Goal: Transaction & Acquisition: Purchase product/service

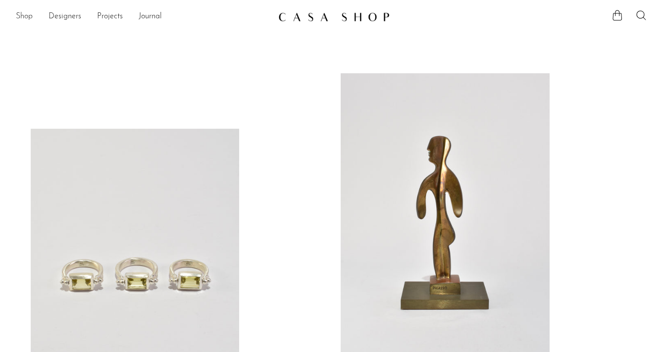
click at [23, 18] on link "Shop" at bounding box center [24, 16] width 17 height 13
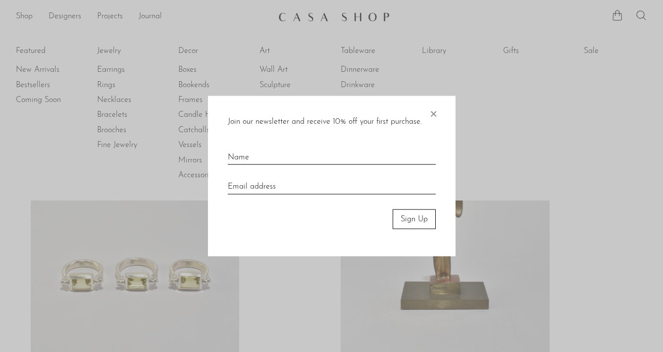
click at [433, 115] on span "×" at bounding box center [433, 112] width 10 height 32
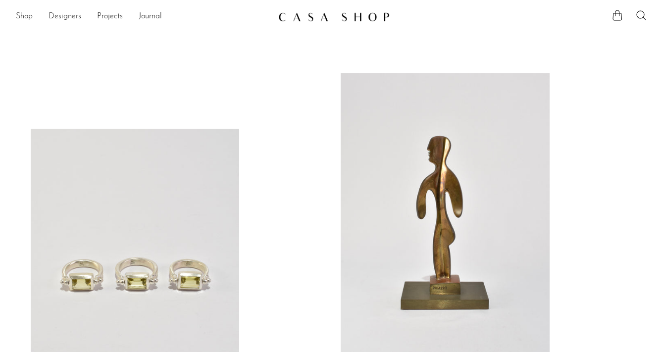
click at [25, 17] on link "Shop" at bounding box center [24, 16] width 17 height 13
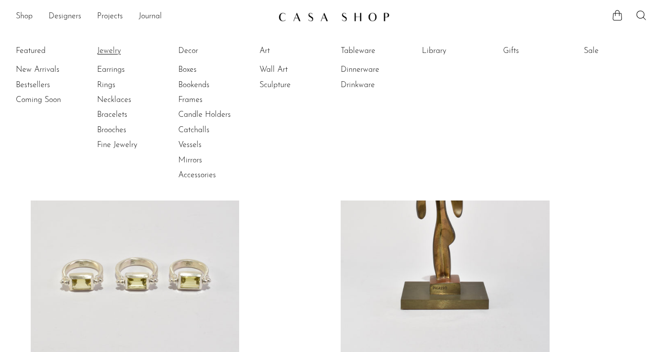
click at [114, 51] on link "Jewelry" at bounding box center [134, 51] width 74 height 11
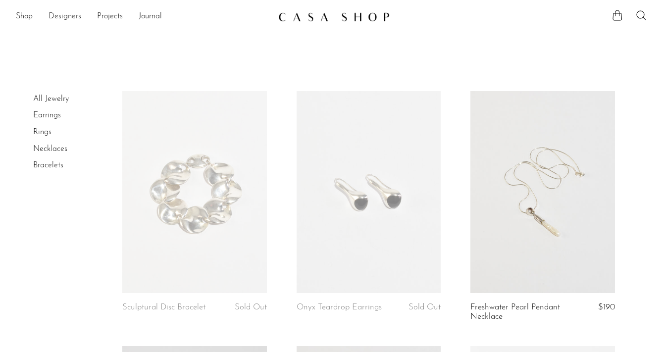
click at [59, 100] on link "All Jewelry" at bounding box center [51, 99] width 36 height 8
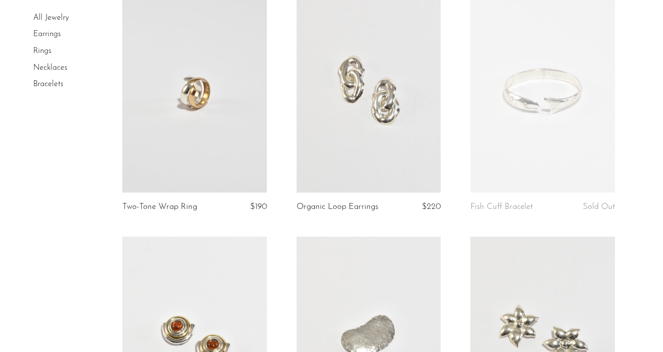
scroll to position [357, 0]
click at [534, 107] on link at bounding box center [542, 90] width 145 height 202
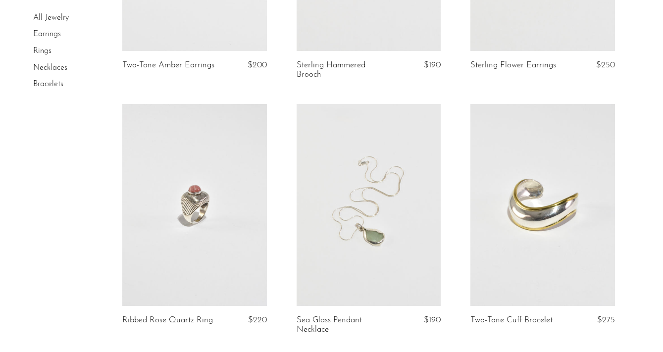
scroll to position [746, 0]
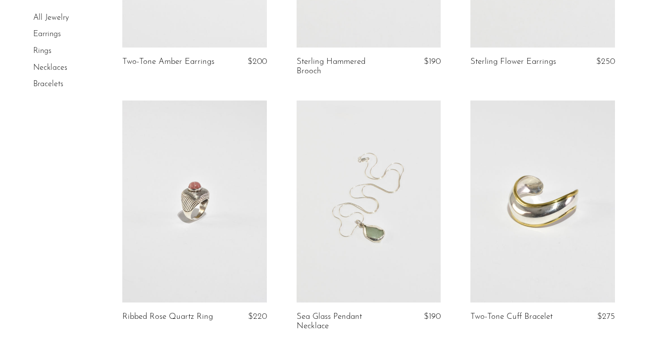
click at [183, 211] on link at bounding box center [194, 201] width 145 height 202
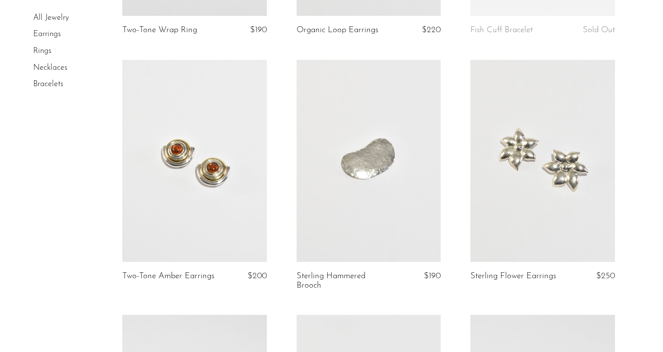
scroll to position [522, 0]
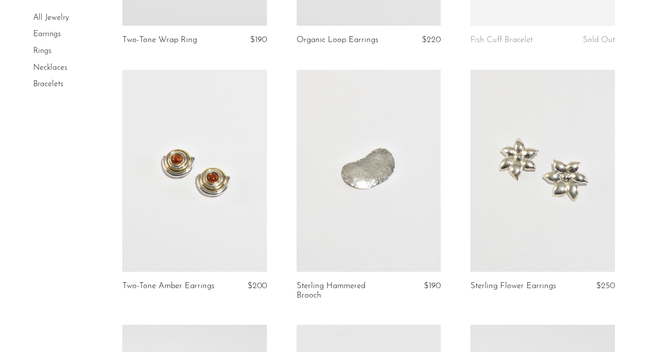
click at [158, 155] on link at bounding box center [194, 171] width 145 height 202
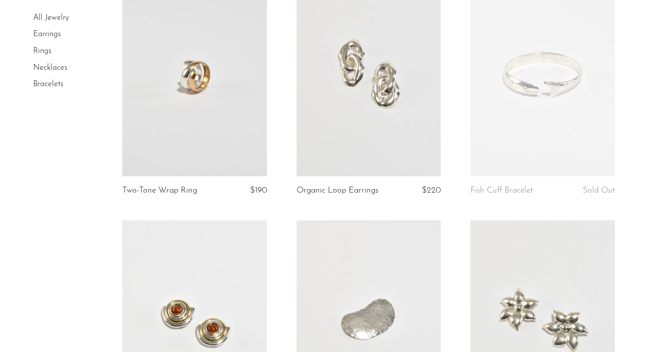
scroll to position [373, 0]
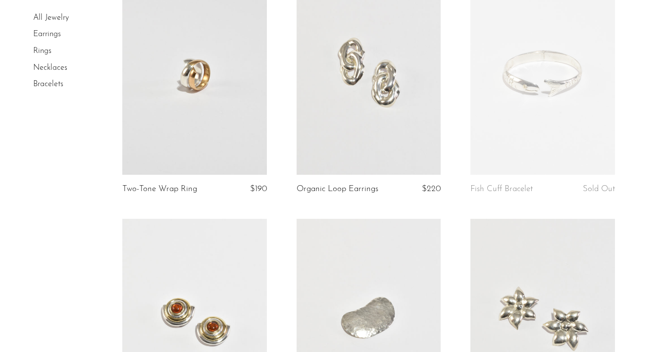
click at [324, 49] on link at bounding box center [368, 74] width 145 height 202
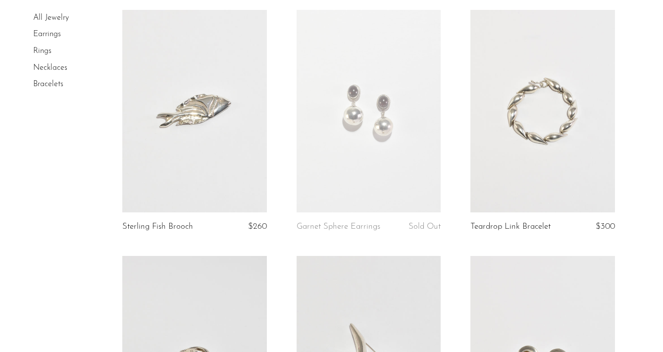
scroll to position [1092, 0]
click at [195, 146] on link at bounding box center [194, 110] width 145 height 202
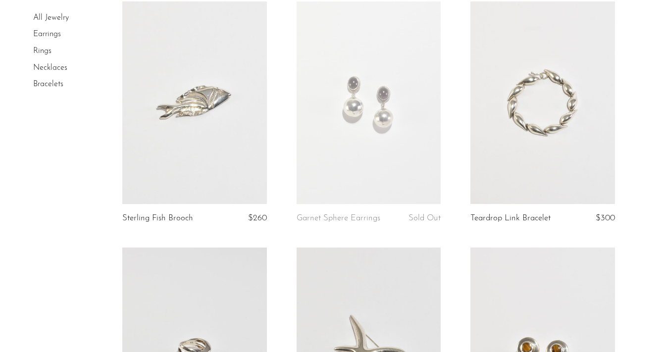
scroll to position [1102, 0]
click at [508, 145] on link at bounding box center [542, 101] width 145 height 202
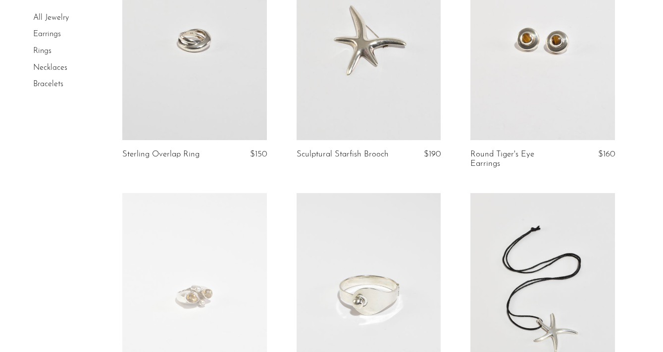
scroll to position [1374, 0]
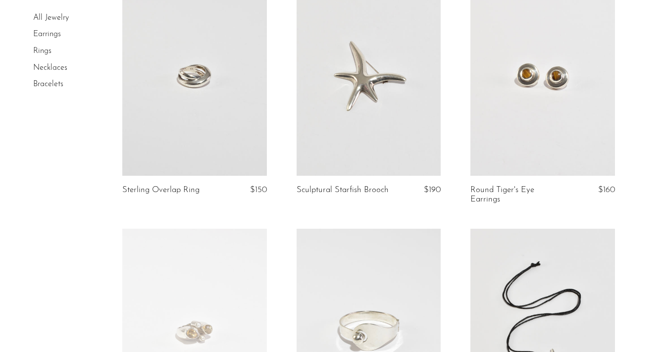
click at [503, 99] on link at bounding box center [542, 75] width 145 height 202
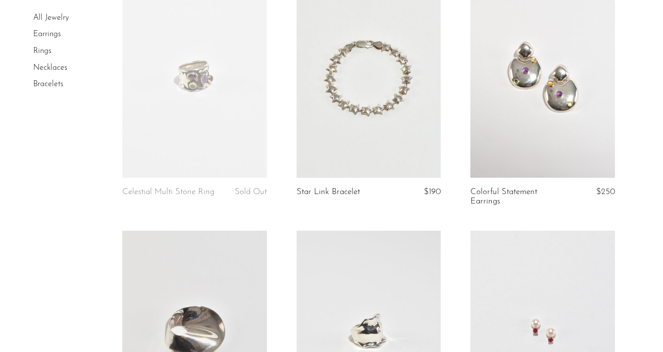
scroll to position [1875, 0]
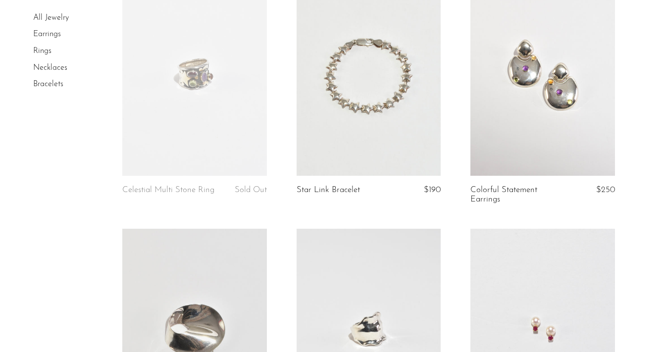
click at [478, 93] on link at bounding box center [542, 75] width 145 height 202
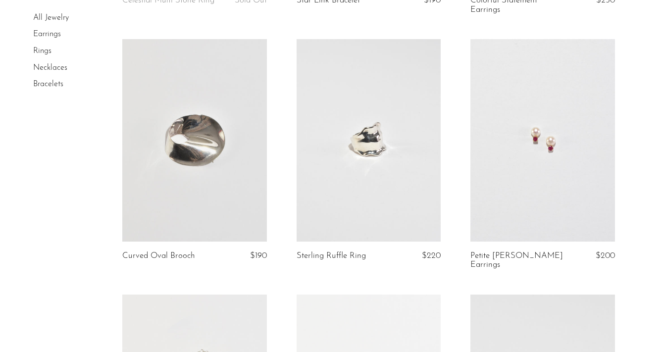
scroll to position [2066, 0]
click at [509, 127] on link at bounding box center [542, 139] width 145 height 202
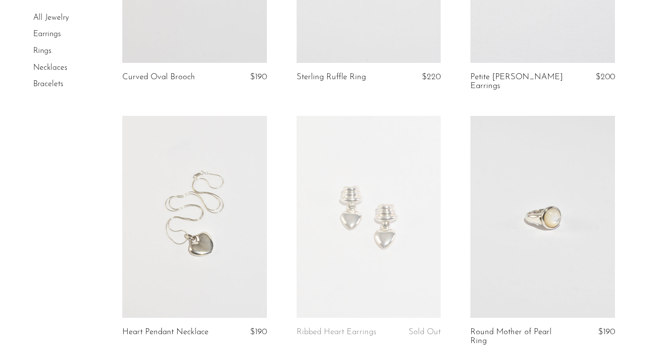
scroll to position [2243, 0]
click at [503, 198] on link at bounding box center [542, 216] width 145 height 202
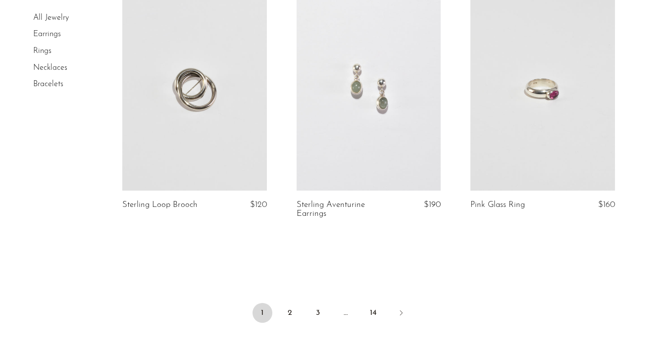
scroll to position [2865, 0]
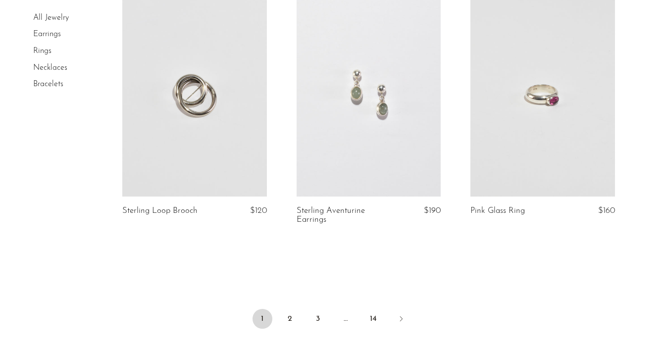
click at [343, 100] on link at bounding box center [368, 96] width 145 height 202
click at [333, 41] on link at bounding box center [368, 96] width 145 height 202
click at [291, 309] on link "2" at bounding box center [290, 319] width 20 height 20
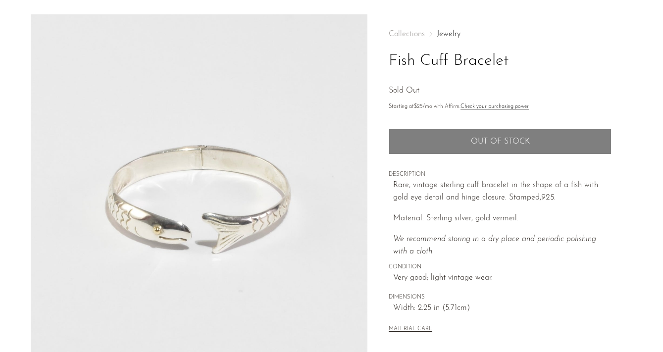
scroll to position [32, 0]
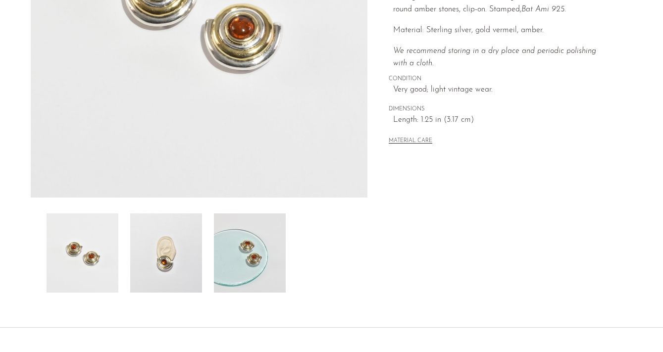
scroll to position [221, 0]
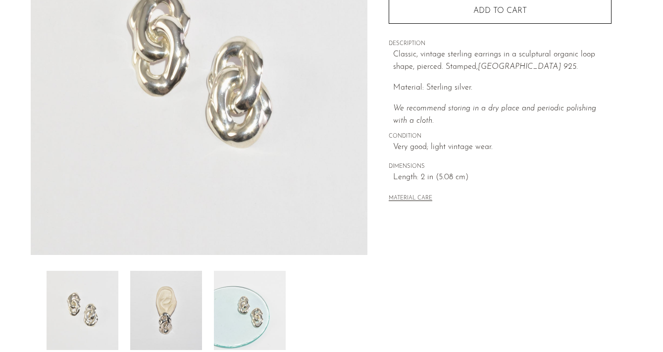
scroll to position [173, 0]
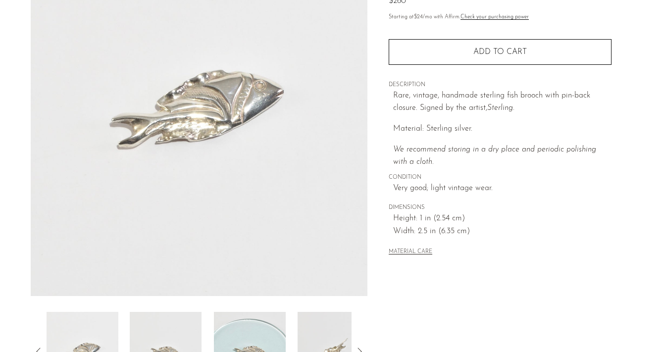
scroll to position [107, 0]
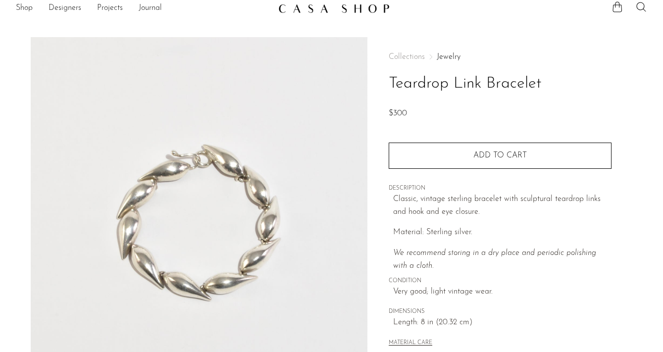
scroll to position [9, 0]
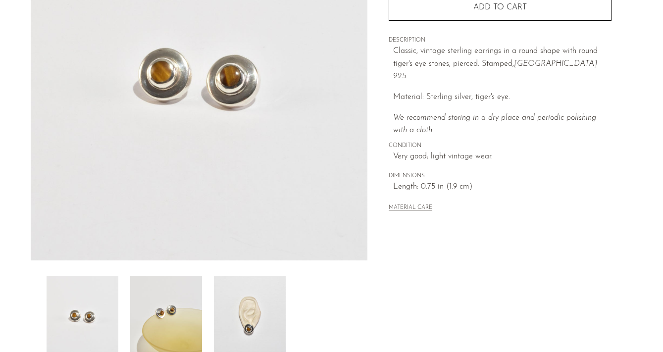
scroll to position [160, 0]
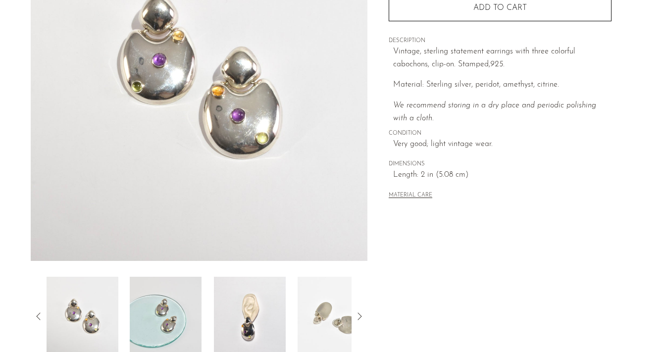
scroll to position [158, 0]
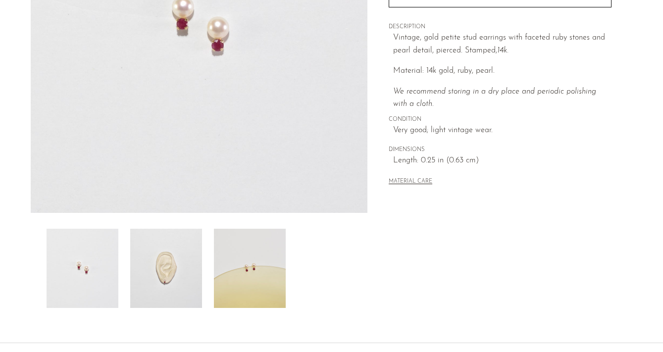
scroll to position [205, 0]
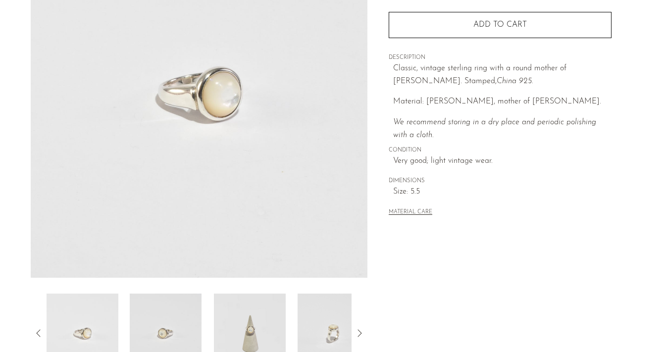
scroll to position [141, 0]
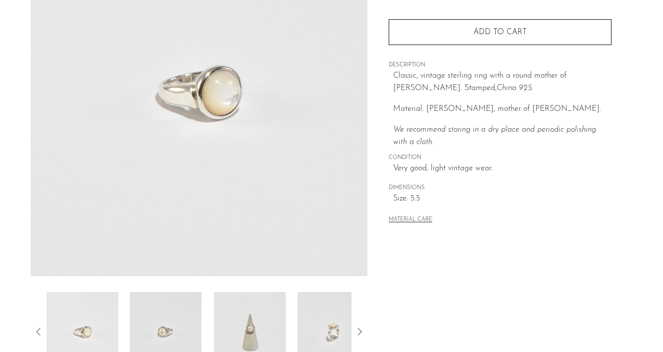
click at [189, 323] on img at bounding box center [166, 331] width 72 height 79
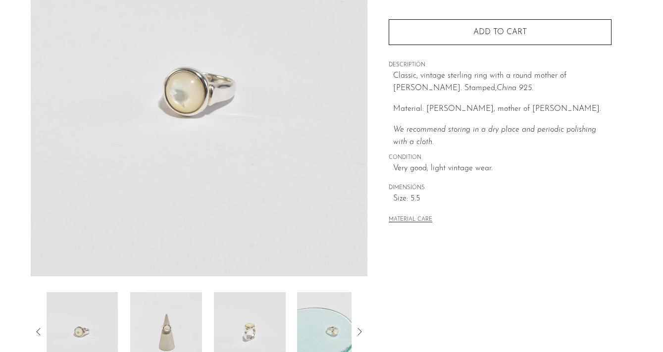
click at [183, 327] on img at bounding box center [166, 331] width 72 height 79
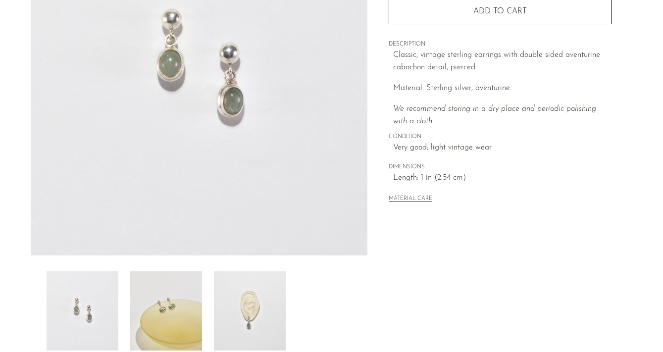
scroll to position [163, 0]
click at [250, 296] on img at bounding box center [250, 309] width 72 height 79
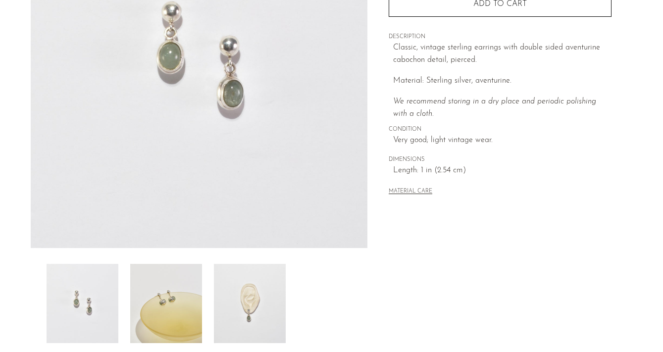
scroll to position [170, 0]
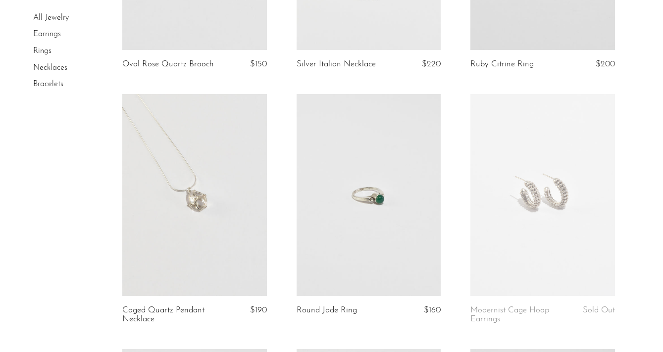
scroll to position [244, 0]
click at [334, 251] on link at bounding box center [368, 194] width 145 height 202
click at [376, 176] on link at bounding box center [368, 194] width 145 height 202
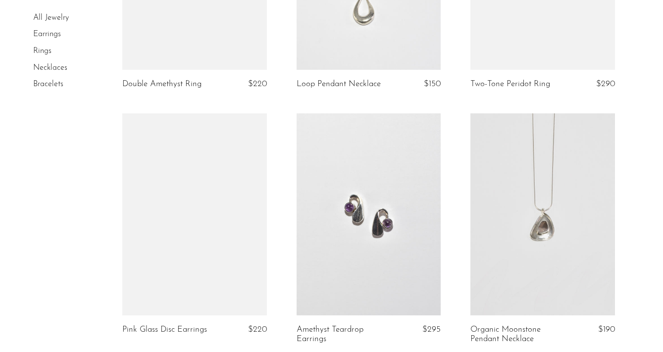
scroll to position [1723, 0]
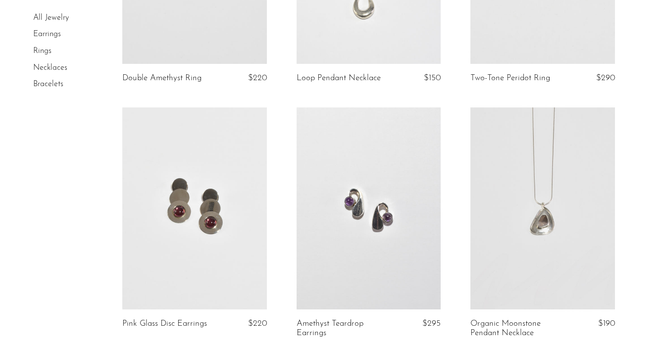
click at [392, 226] on link at bounding box center [368, 208] width 145 height 202
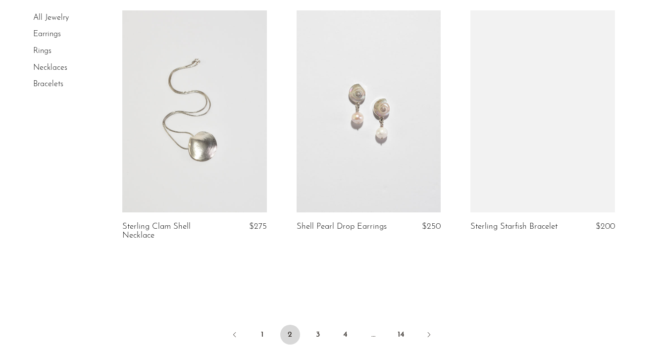
scroll to position [2836, 0]
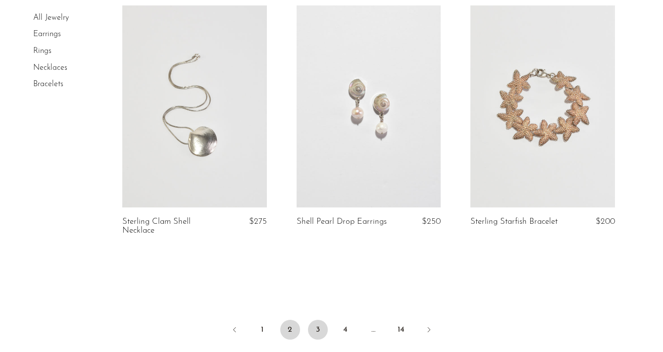
click at [317, 324] on link "3" at bounding box center [318, 330] width 20 height 20
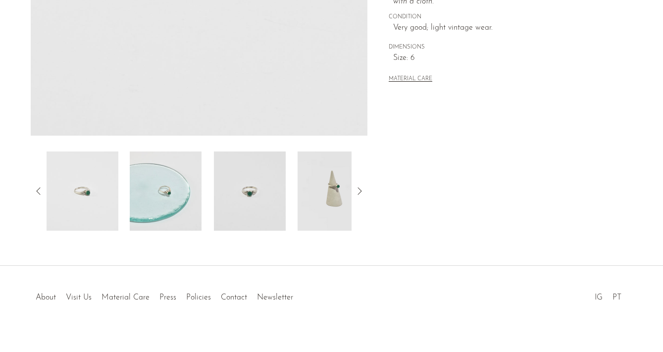
scroll to position [284, 0]
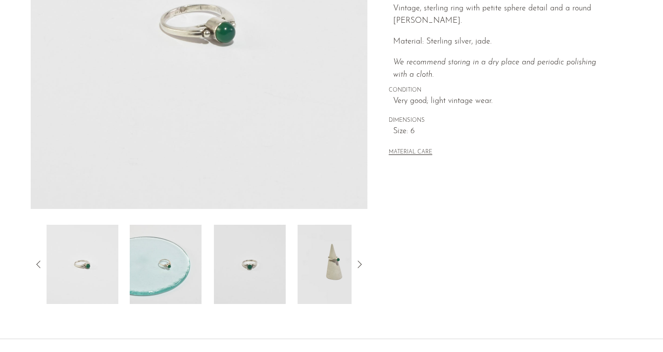
scroll to position [225, 0]
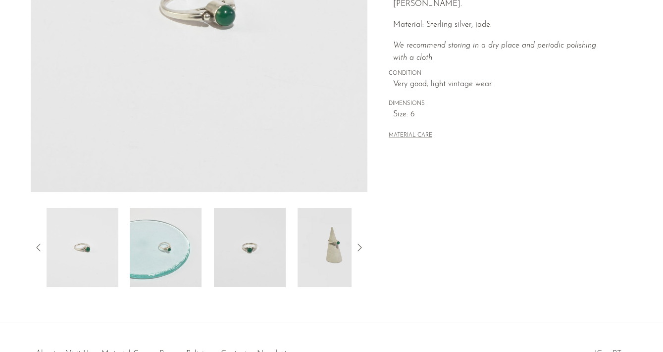
click at [344, 235] on img at bounding box center [333, 247] width 72 height 79
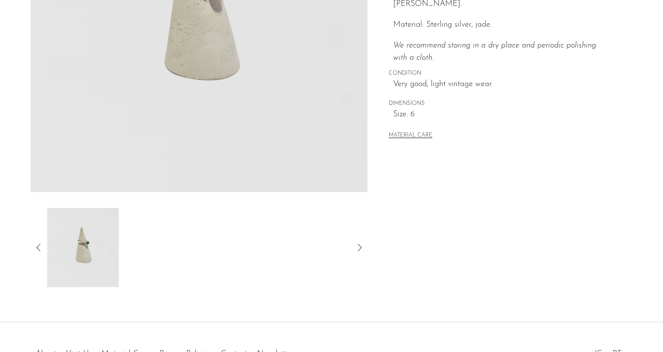
scroll to position [46, 0]
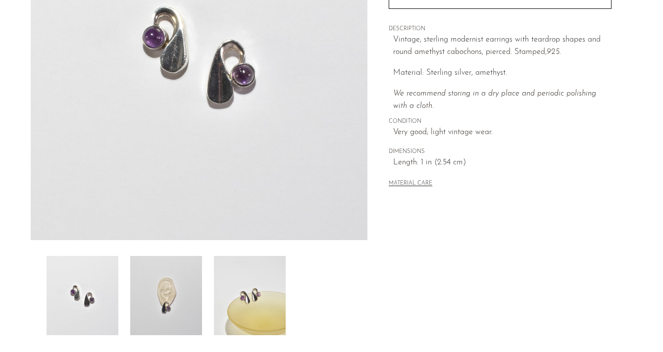
scroll to position [178, 0]
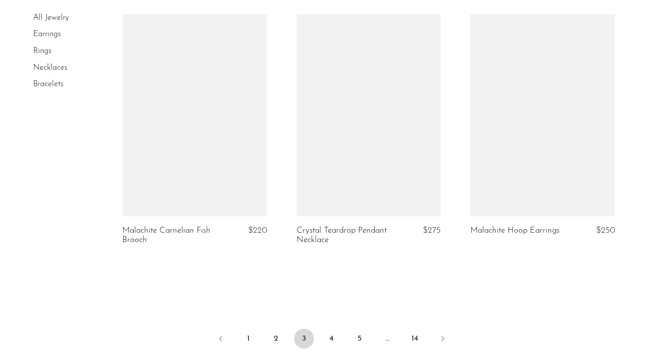
scroll to position [2867, 0]
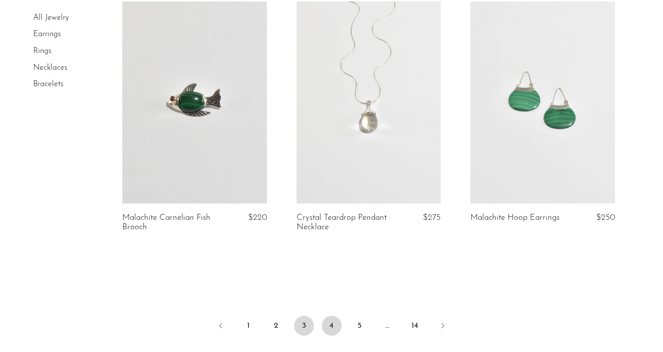
click at [327, 325] on link "4" at bounding box center [332, 326] width 20 height 20
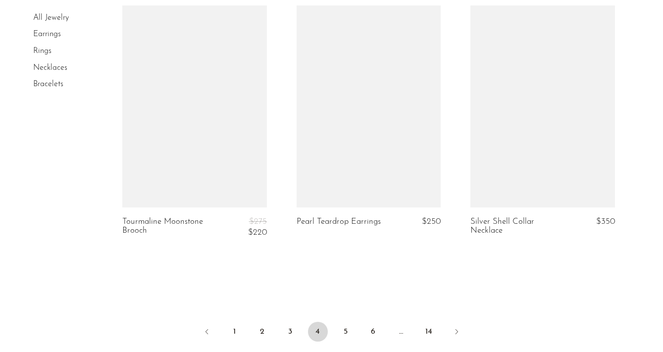
scroll to position [2880, 0]
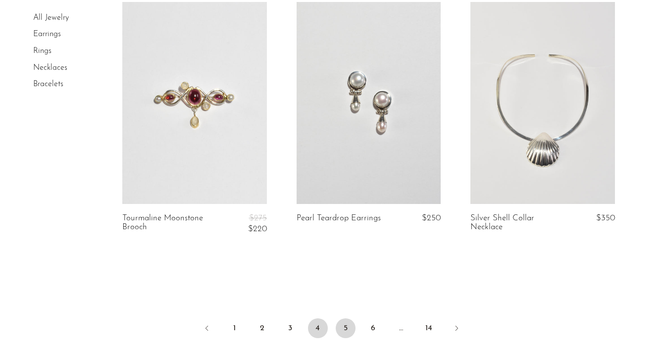
click at [346, 318] on link "5" at bounding box center [346, 328] width 20 height 20
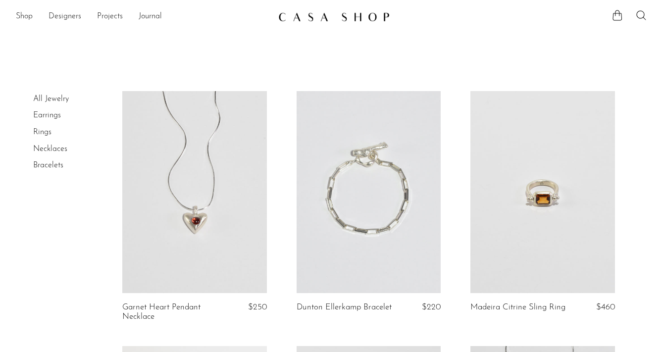
click at [300, 0] on section "Shop Featured New Arrivals Bestsellers Coming Soon Jewelry Jewelry All Earrings…" at bounding box center [331, 13] width 663 height 26
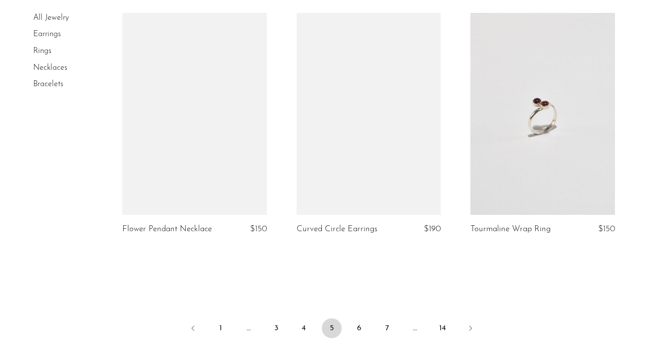
scroll to position [2875, 0]
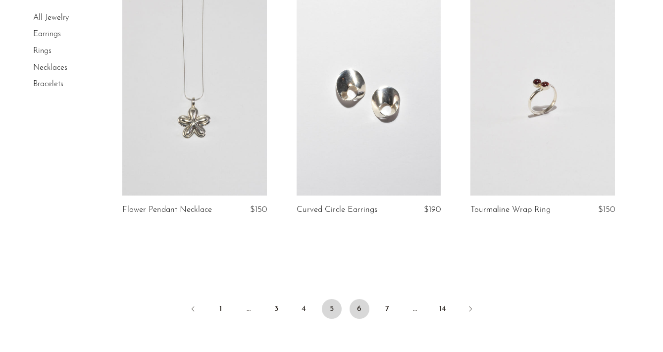
click at [360, 299] on link "6" at bounding box center [359, 309] width 20 height 20
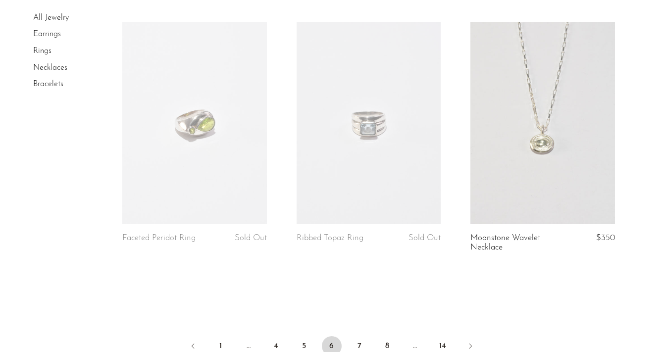
scroll to position [2848, 0]
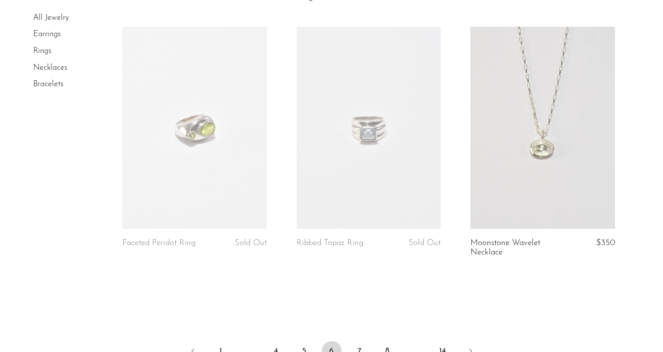
click at [486, 158] on link at bounding box center [542, 128] width 145 height 202
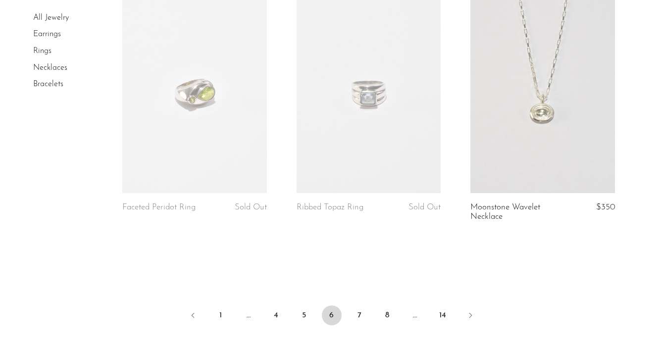
scroll to position [2887, 0]
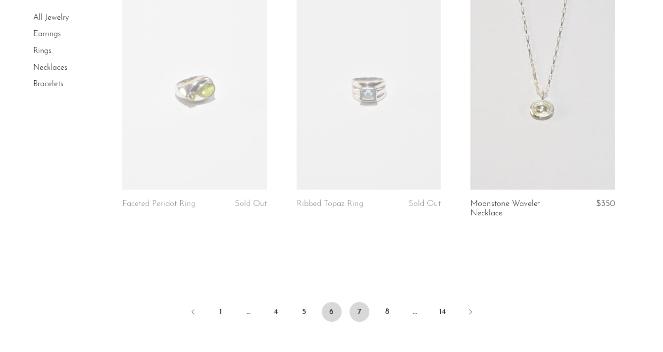
click at [357, 308] on link "7" at bounding box center [359, 312] width 20 height 20
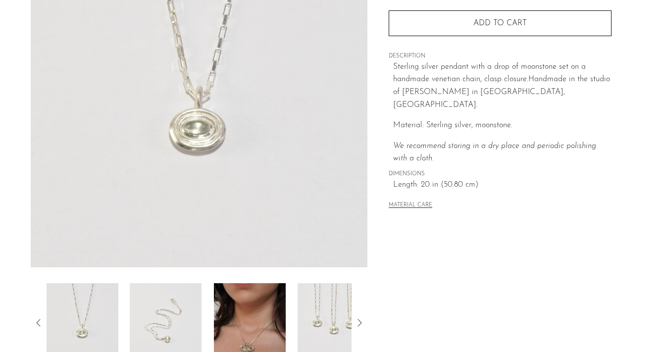
scroll to position [150, 0]
click at [251, 329] on img at bounding box center [250, 321] width 72 height 79
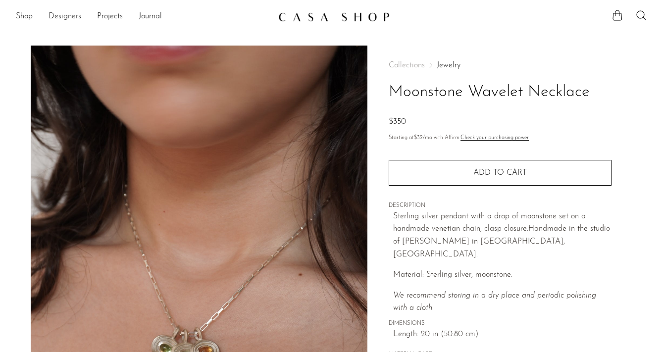
scroll to position [0, 0]
click at [639, 16] on icon at bounding box center [641, 15] width 12 height 12
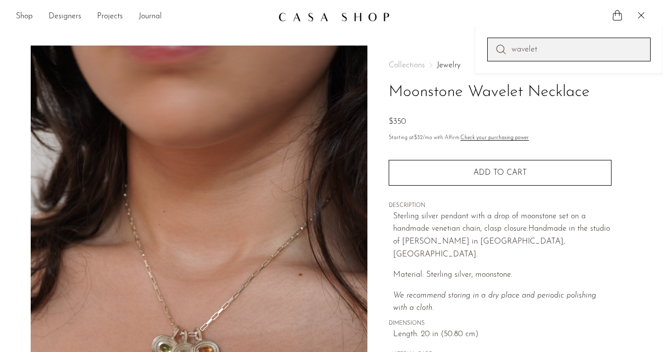
type input "wavelet"
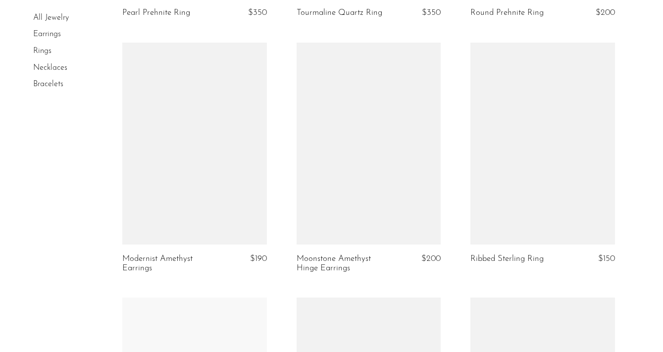
scroll to position [2054, 0]
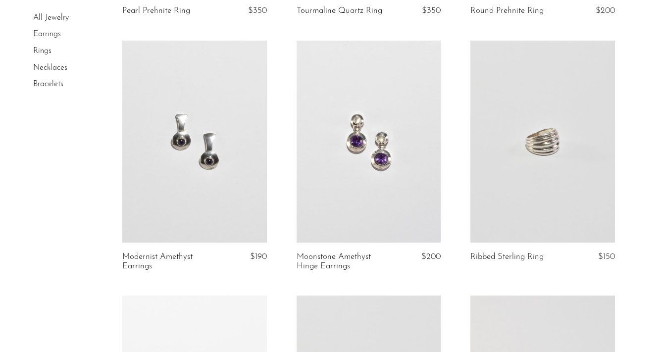
click at [181, 197] on link at bounding box center [194, 142] width 145 height 202
click at [345, 152] on link at bounding box center [368, 142] width 145 height 202
click at [179, 139] on link at bounding box center [194, 142] width 145 height 202
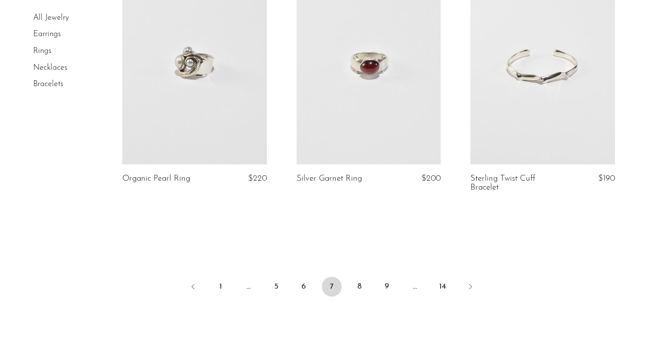
scroll to position [2892, 0]
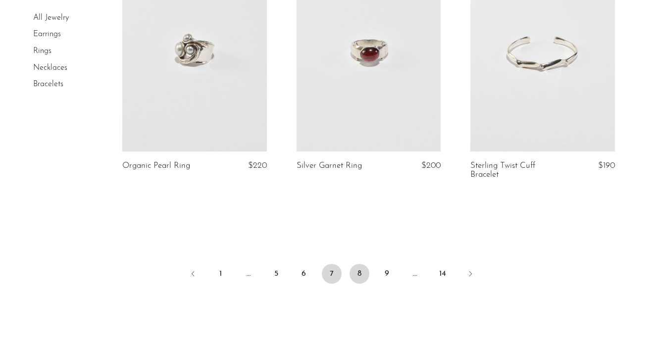
click at [359, 270] on link "8" at bounding box center [359, 274] width 20 height 20
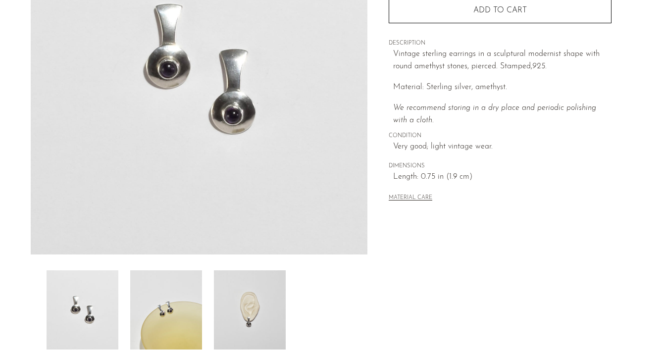
scroll to position [164, 0]
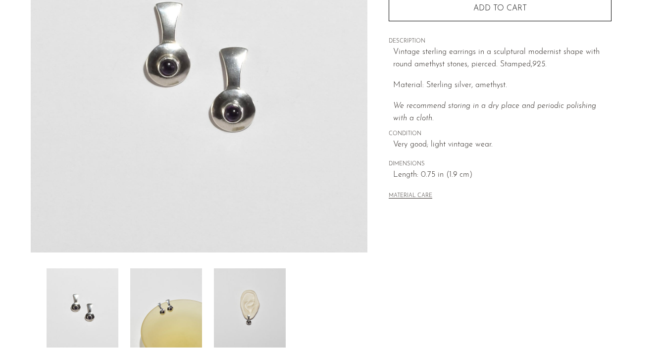
click at [153, 292] on img at bounding box center [166, 307] width 72 height 79
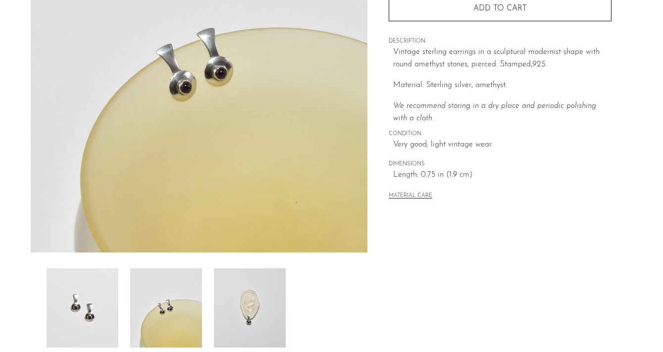
click at [222, 299] on img at bounding box center [250, 307] width 72 height 79
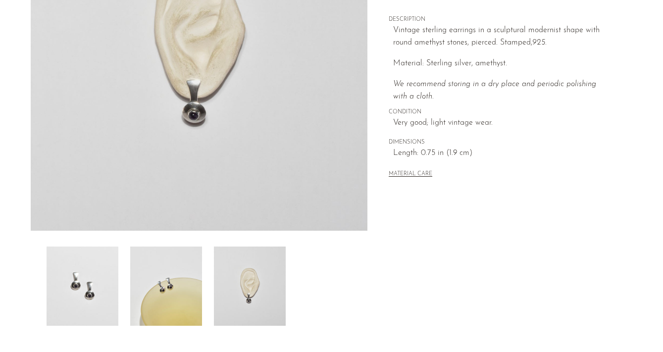
scroll to position [168, 0]
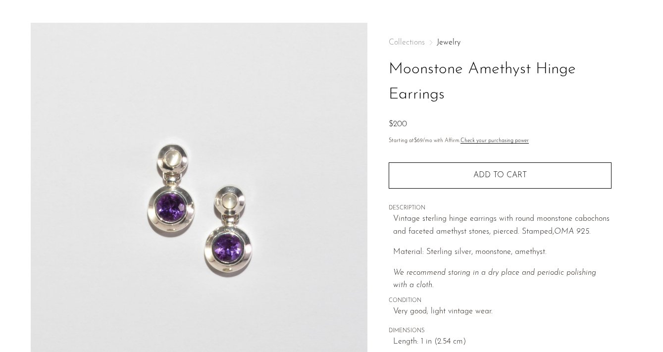
scroll to position [23, 0]
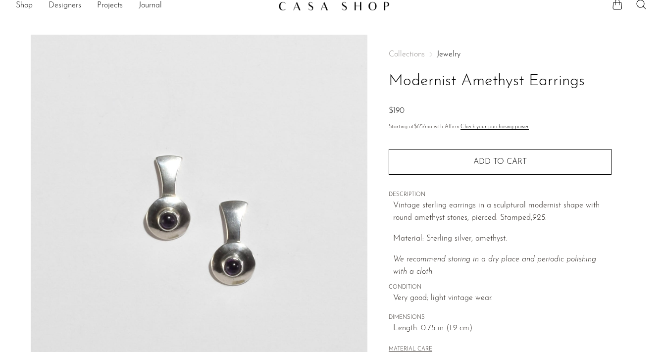
scroll to position [11, 0]
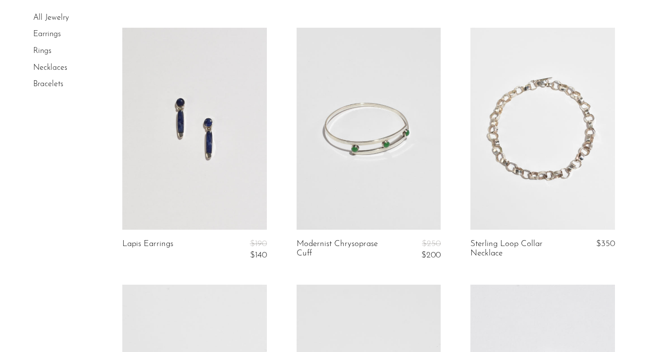
scroll to position [1589, 0]
click at [182, 194] on link at bounding box center [194, 128] width 145 height 202
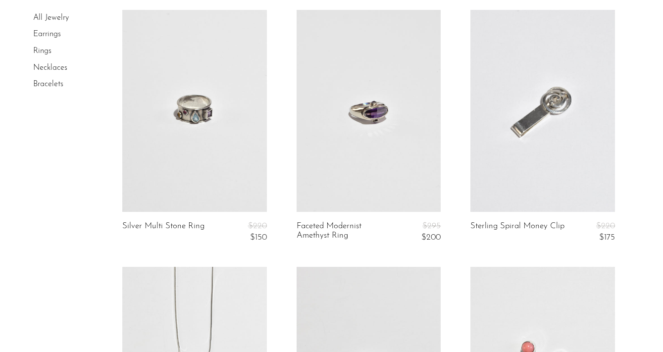
scroll to position [1866, 0]
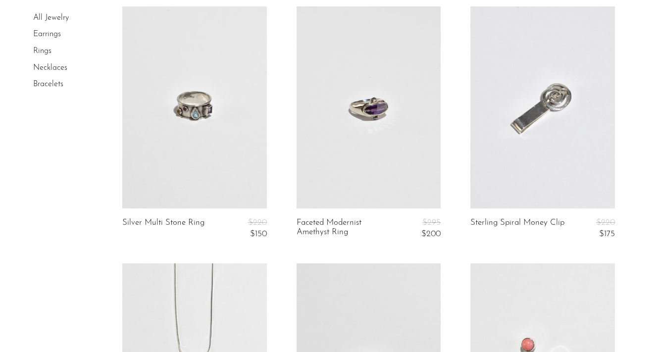
click at [376, 123] on link at bounding box center [368, 107] width 145 height 202
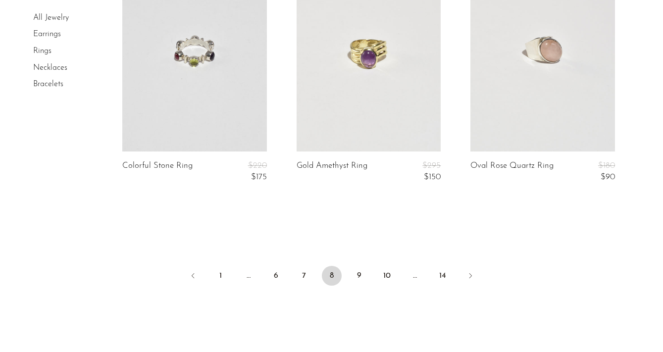
scroll to position [2963, 0]
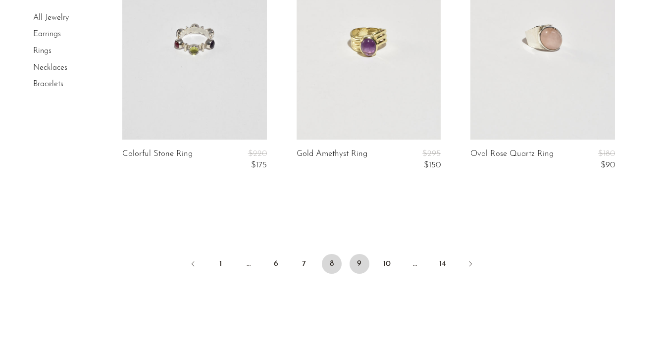
click at [356, 257] on link "9" at bounding box center [359, 264] width 20 height 20
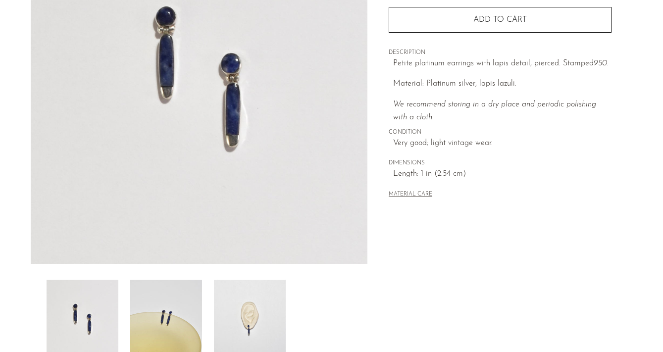
scroll to position [159, 0]
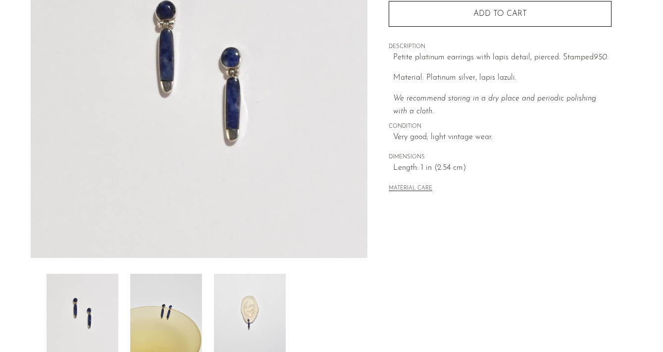
click at [251, 305] on img at bounding box center [250, 313] width 72 height 79
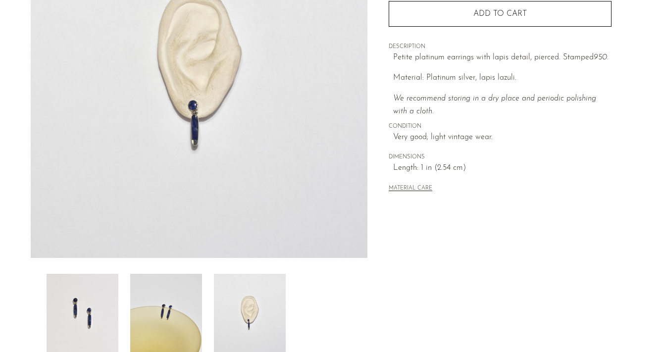
click at [175, 304] on img at bounding box center [166, 313] width 72 height 79
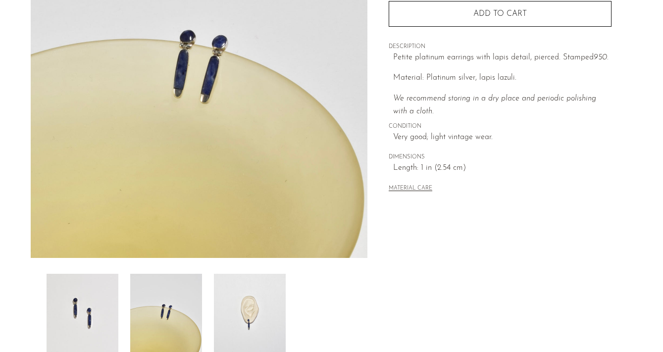
click at [122, 306] on div at bounding box center [199, 313] width 305 height 79
click at [105, 308] on img at bounding box center [83, 313] width 72 height 79
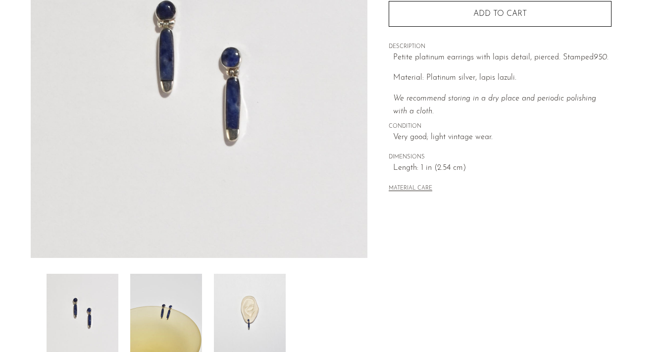
click at [229, 315] on img at bounding box center [250, 313] width 72 height 79
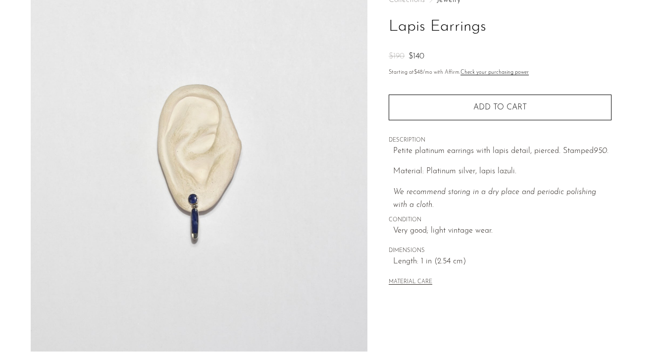
scroll to position [67, 0]
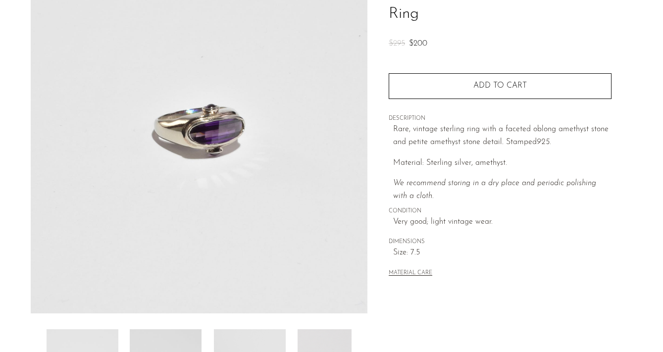
scroll to position [104, 0]
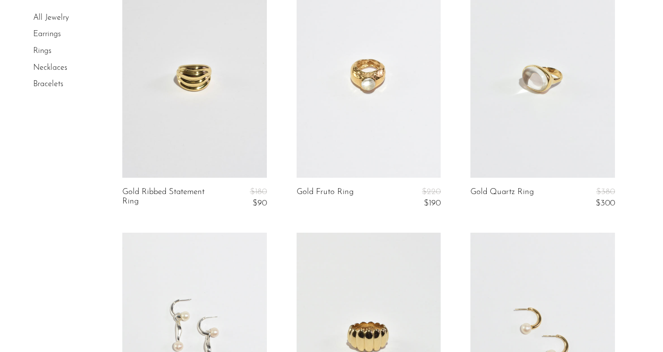
scroll to position [1145, 0]
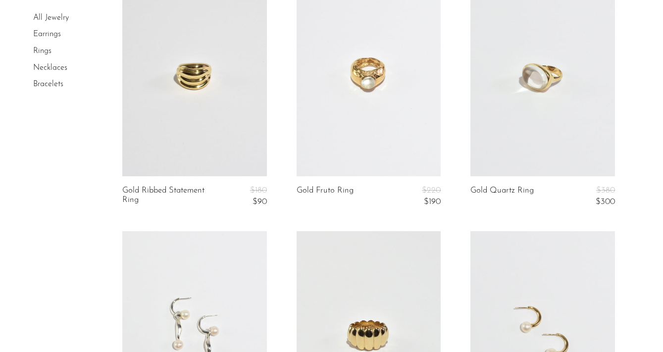
click at [226, 130] on link at bounding box center [194, 75] width 145 height 202
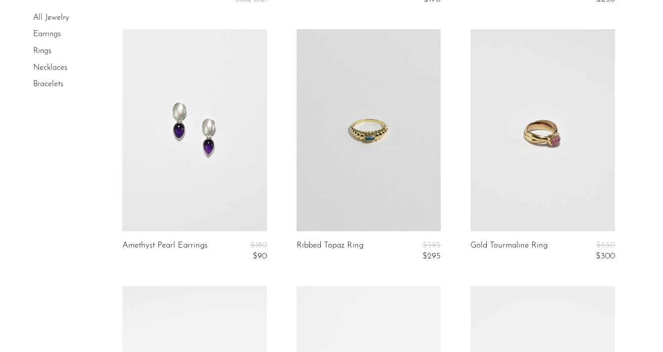
scroll to position [1863, 0]
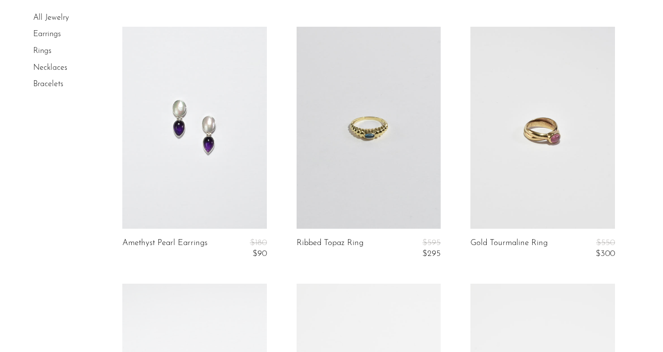
click at [166, 174] on link at bounding box center [194, 128] width 145 height 202
click at [381, 104] on link at bounding box center [368, 128] width 145 height 202
click at [337, 137] on link at bounding box center [368, 128] width 145 height 202
click at [517, 178] on link at bounding box center [542, 128] width 145 height 202
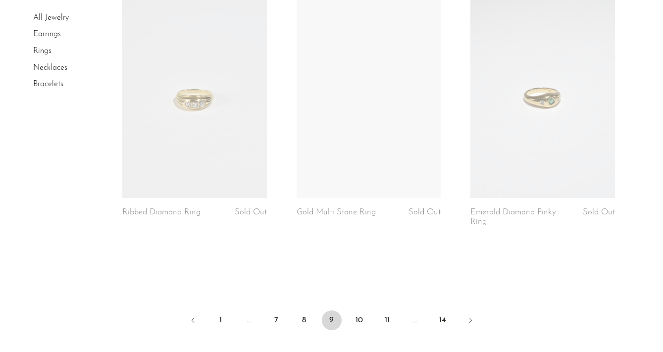
scroll to position [2919, 0]
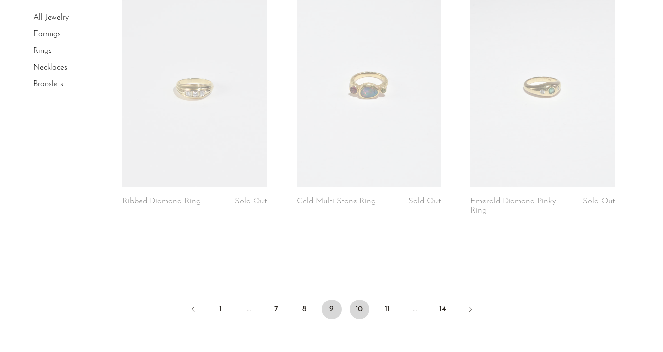
click at [361, 304] on link "10" at bounding box center [359, 309] width 20 height 20
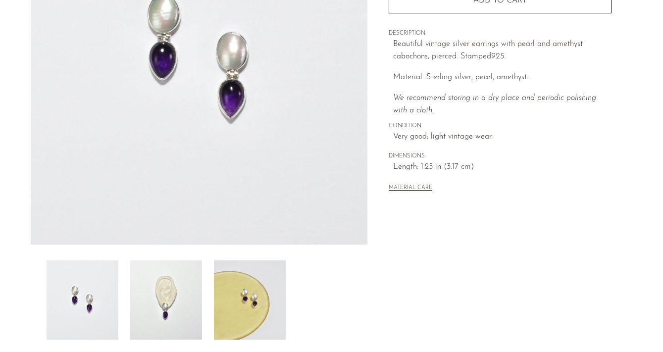
scroll to position [215, 0]
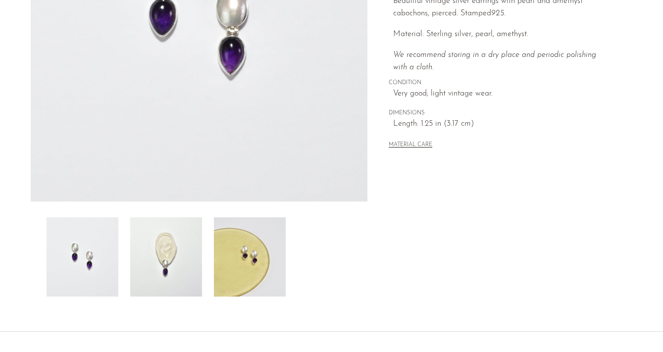
click at [169, 241] on img at bounding box center [166, 256] width 72 height 79
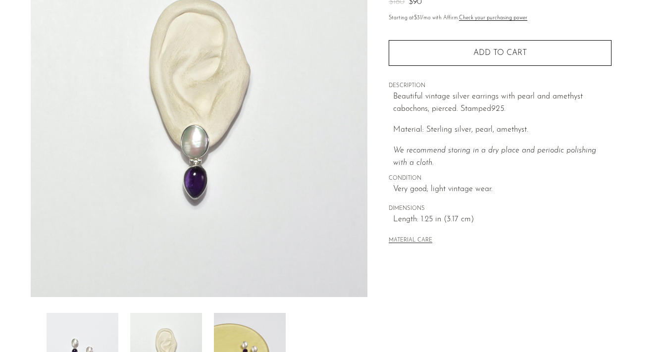
scroll to position [120, 0]
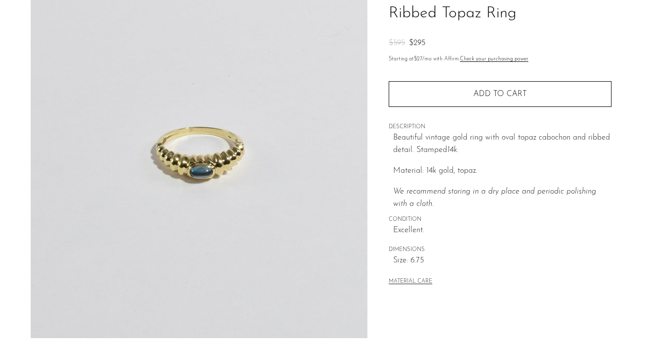
scroll to position [80, 0]
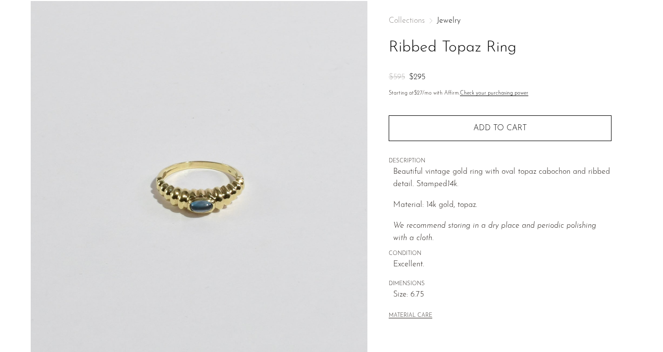
scroll to position [48, 0]
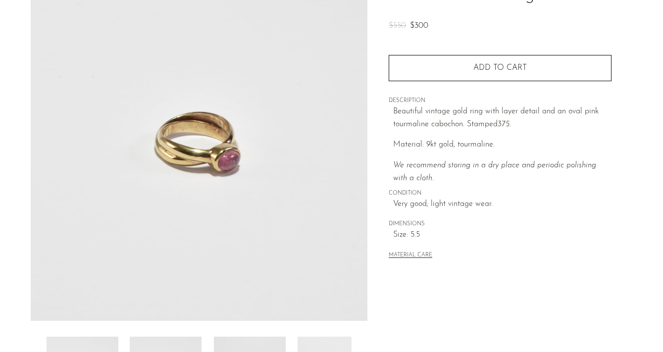
scroll to position [100, 0]
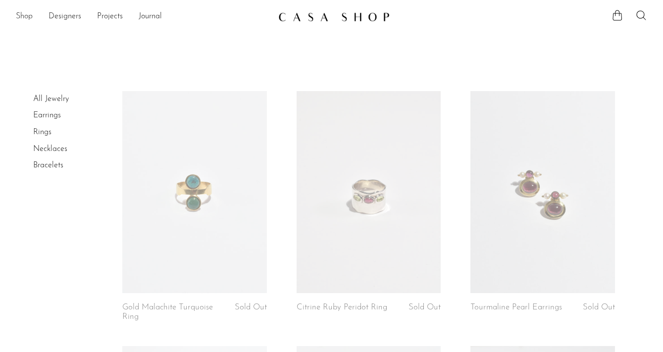
click at [25, 18] on link "Shop" at bounding box center [24, 16] width 17 height 13
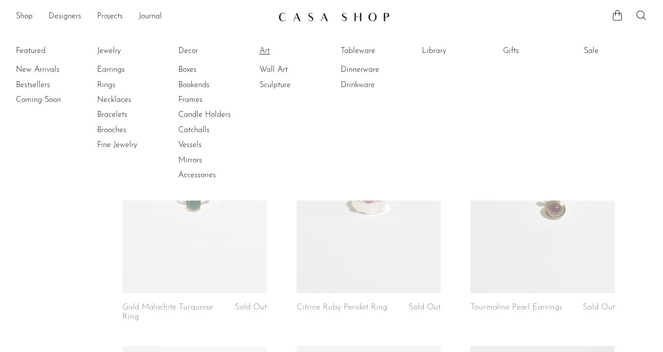
click at [263, 53] on link "Art" at bounding box center [296, 51] width 74 height 11
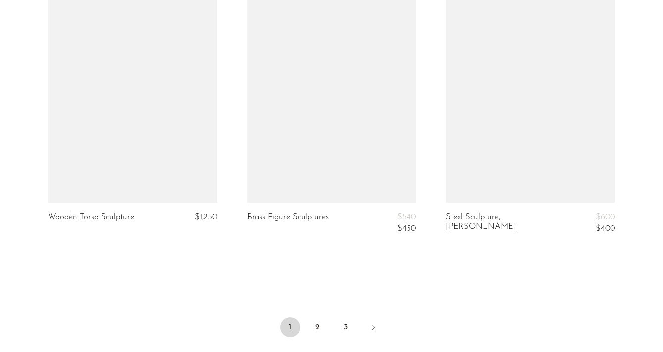
scroll to position [3287, 0]
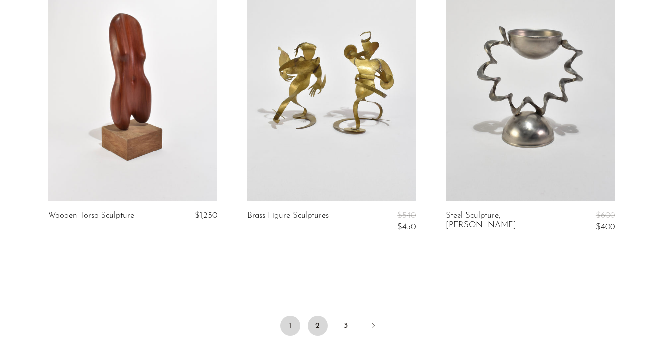
click at [323, 316] on link "2" at bounding box center [318, 326] width 20 height 20
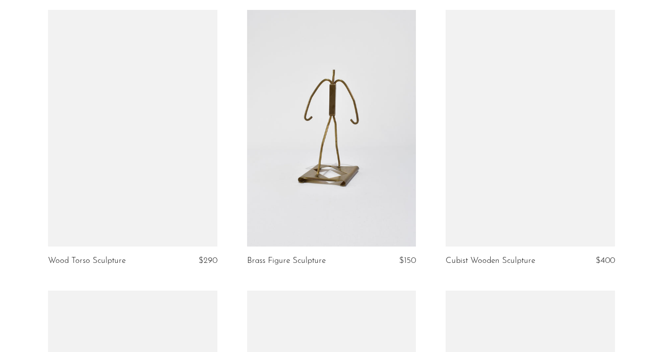
scroll to position [1246, 0]
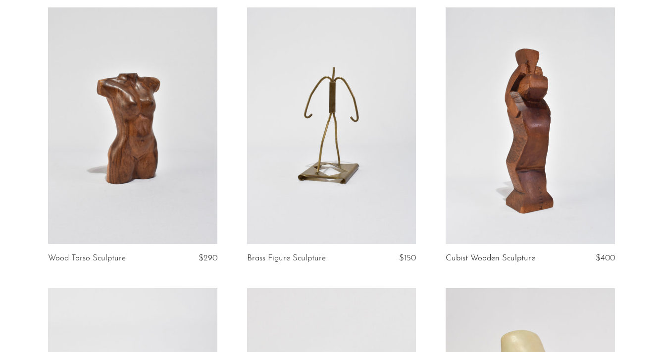
click at [135, 183] on link at bounding box center [132, 125] width 169 height 237
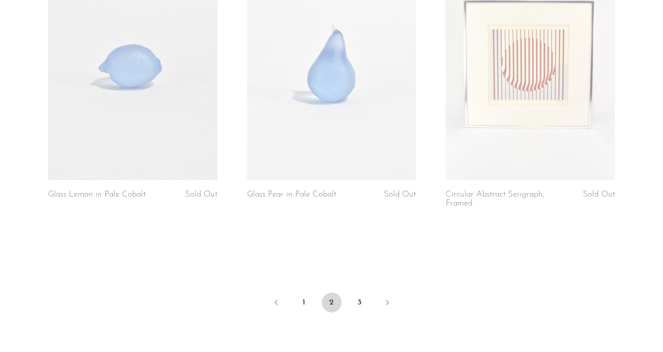
scroll to position [3330, 0]
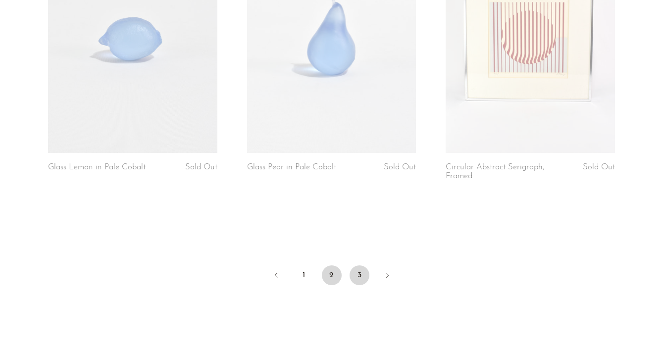
click at [360, 274] on link "3" at bounding box center [359, 275] width 20 height 20
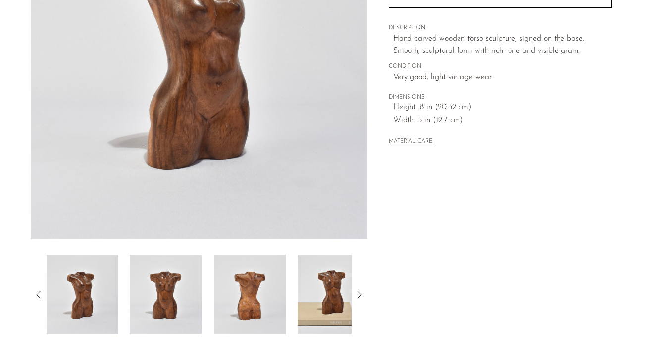
scroll to position [173, 0]
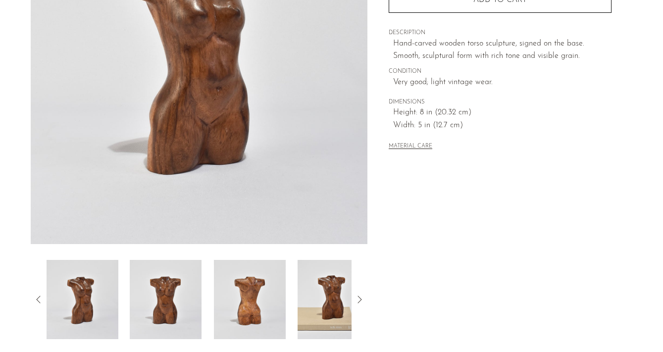
click at [262, 292] on img at bounding box center [250, 299] width 72 height 79
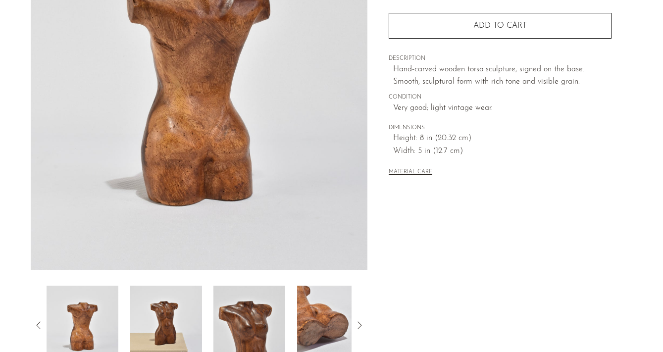
scroll to position [167, 0]
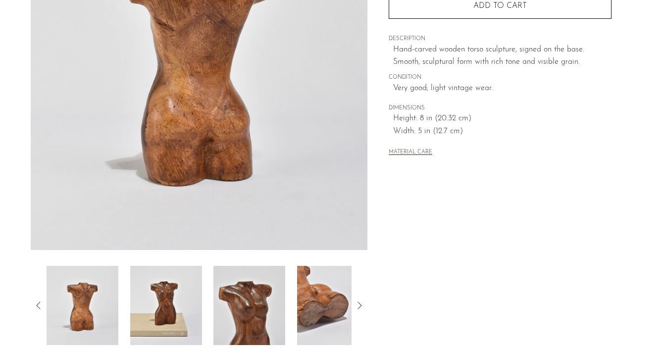
click at [321, 302] on img at bounding box center [333, 305] width 72 height 79
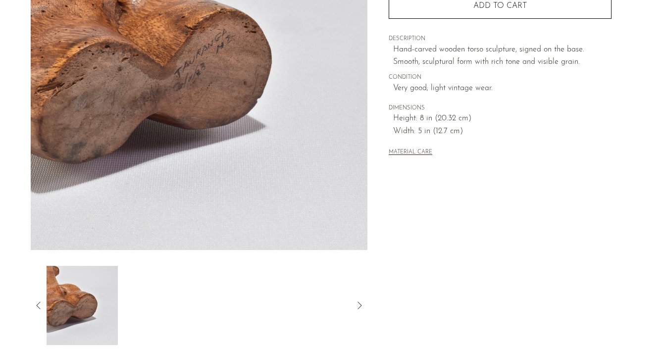
click at [46, 298] on img at bounding box center [82, 305] width 72 height 79
click at [41, 304] on icon at bounding box center [39, 305] width 12 height 12
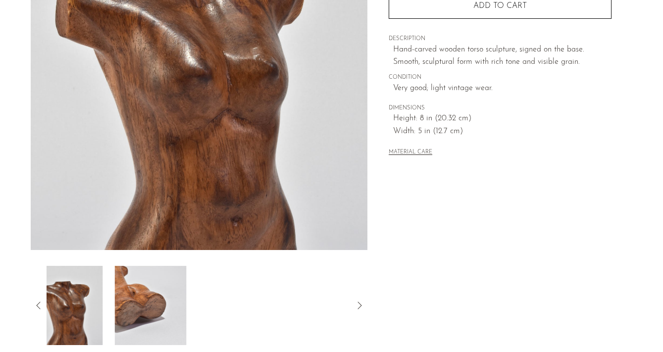
click at [41, 304] on icon at bounding box center [39, 305] width 12 height 12
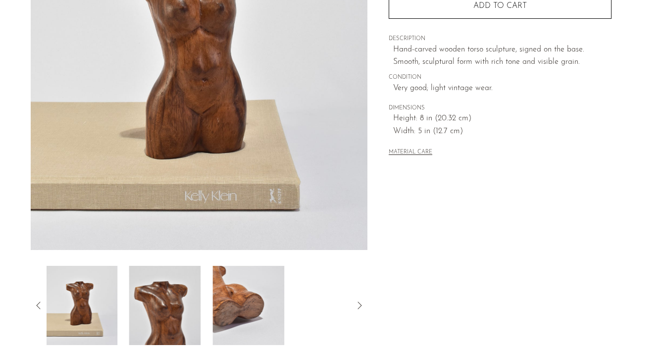
click at [41, 304] on icon at bounding box center [39, 305] width 12 height 12
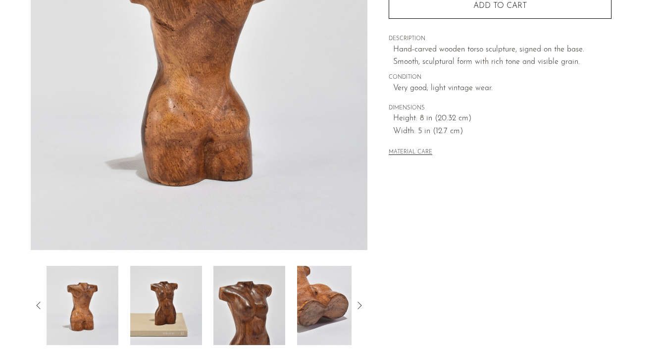
click at [41, 304] on icon at bounding box center [39, 305] width 12 height 12
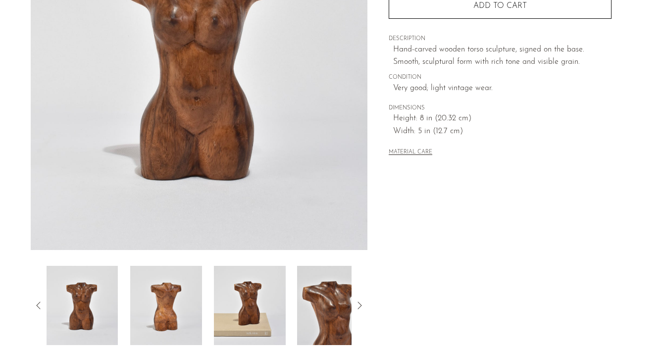
click at [82, 298] on img at bounding box center [82, 305] width 72 height 79
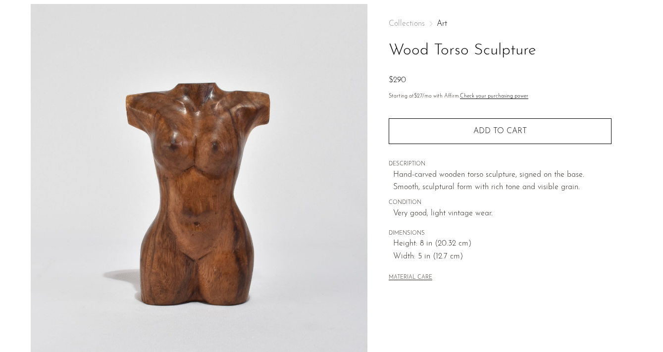
scroll to position [42, 0]
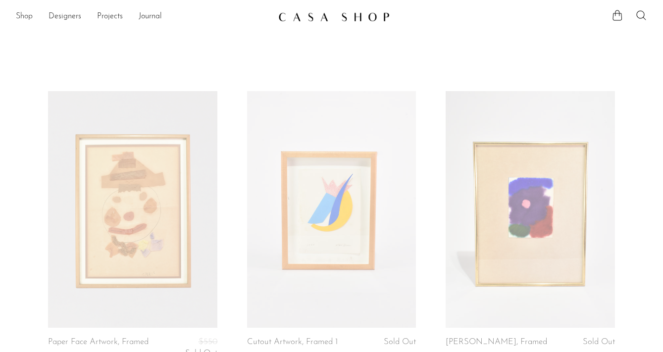
click at [29, 11] on link "Shop" at bounding box center [24, 16] width 17 height 13
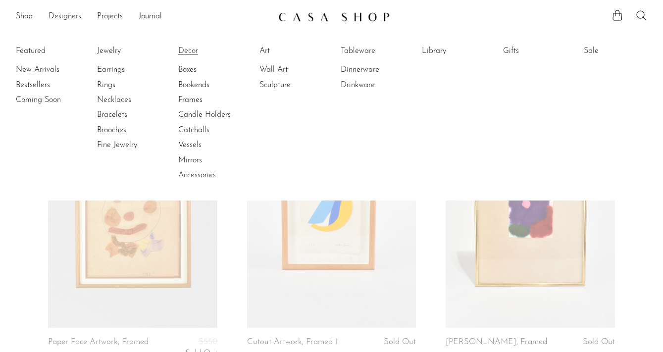
click at [188, 49] on link "Decor" at bounding box center [215, 51] width 74 height 11
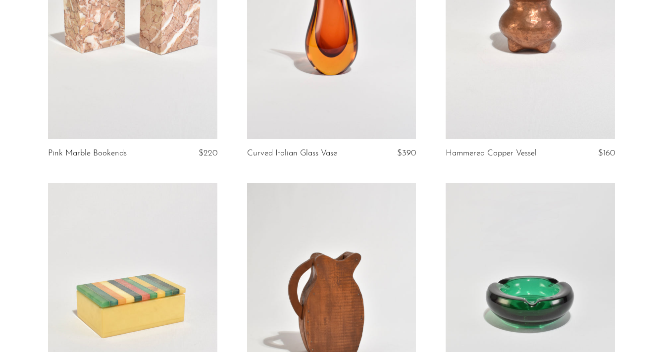
scroll to position [156, 0]
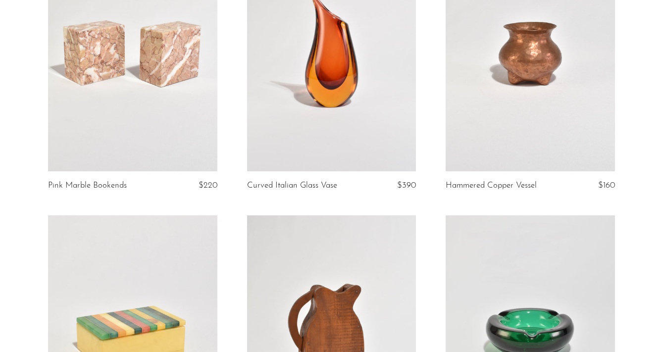
click at [508, 64] on link at bounding box center [529, 53] width 169 height 237
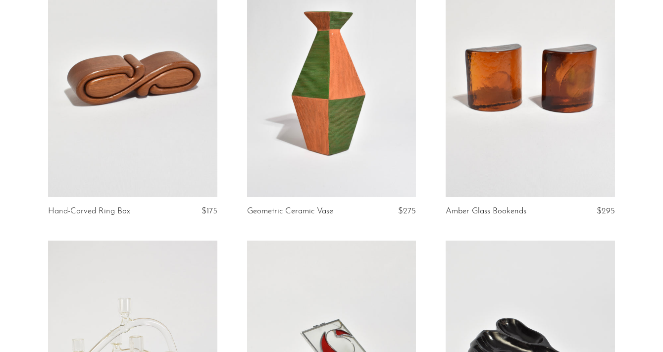
scroll to position [983, 0]
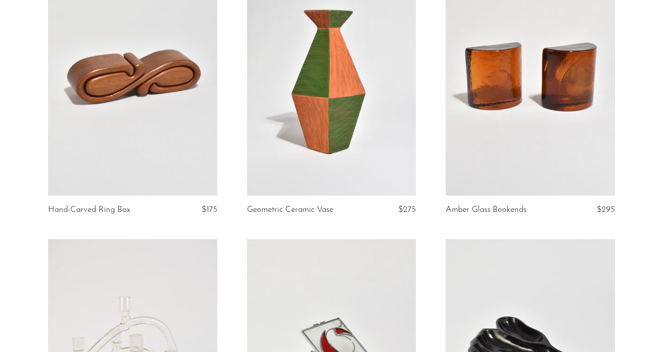
click at [111, 134] on link at bounding box center [132, 77] width 169 height 237
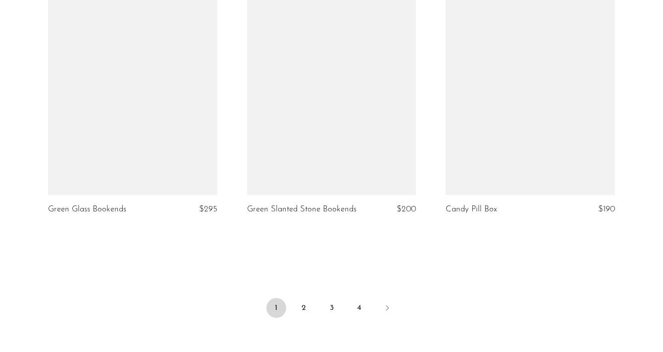
scroll to position [3272, 0]
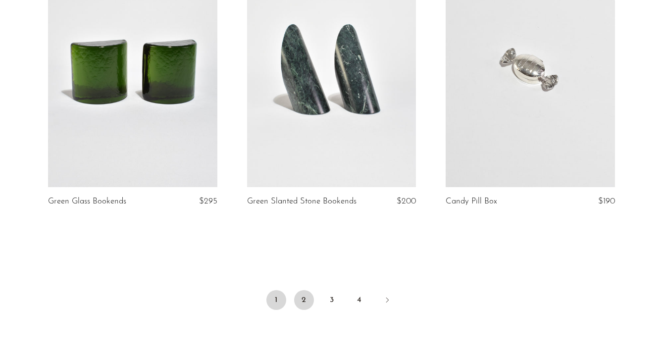
click at [307, 295] on link "2" at bounding box center [304, 300] width 20 height 20
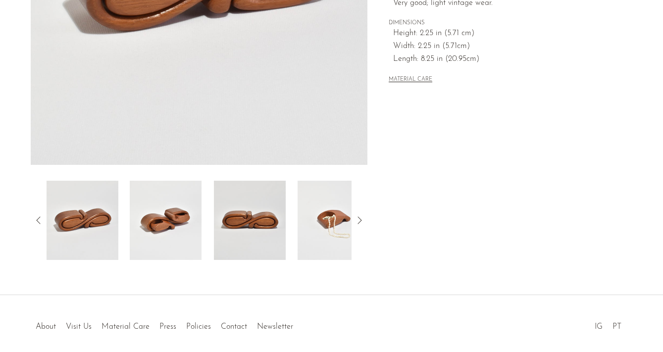
scroll to position [252, 0]
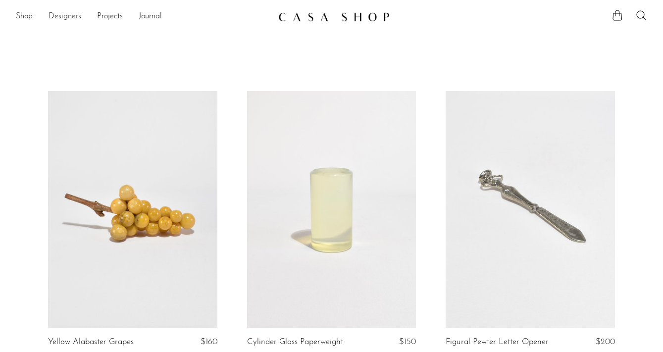
click at [25, 18] on link "Shop" at bounding box center [24, 16] width 17 height 13
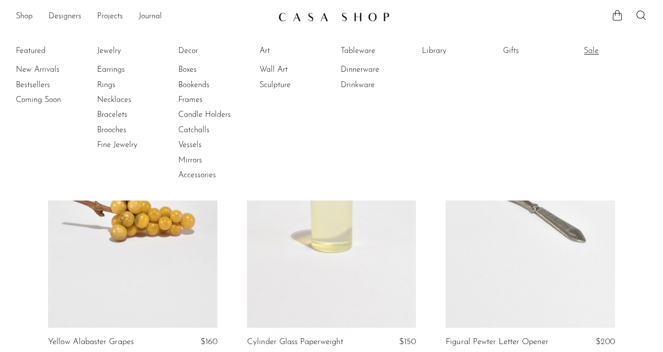
click at [588, 52] on link "Sale" at bounding box center [620, 51] width 74 height 11
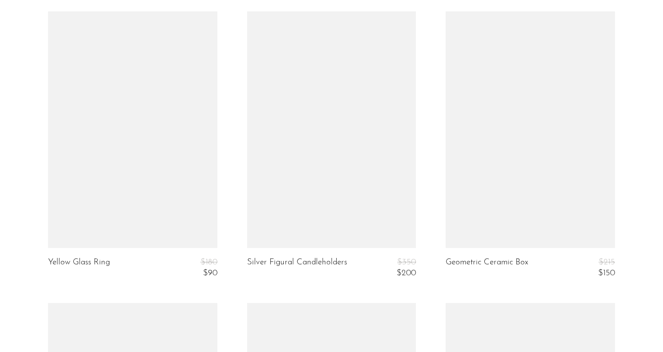
scroll to position [955, 0]
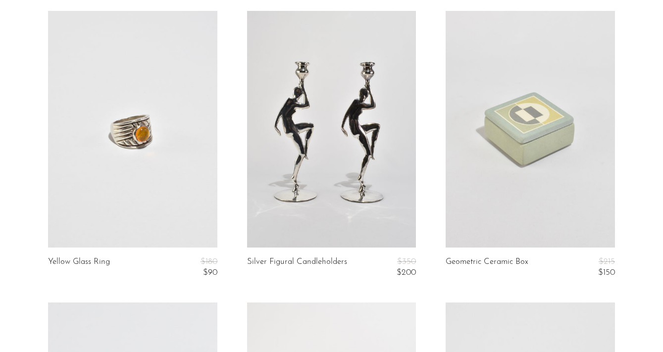
click at [484, 157] on link at bounding box center [529, 129] width 169 height 237
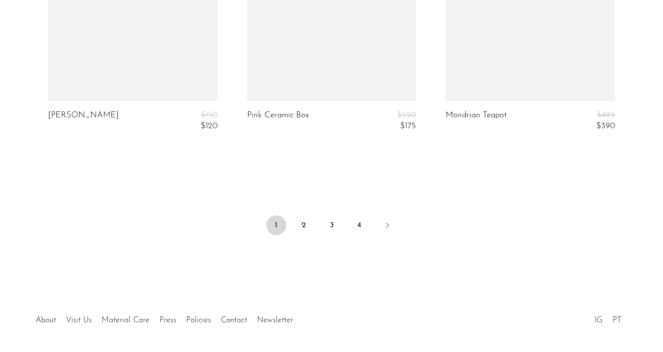
scroll to position [3451, 0]
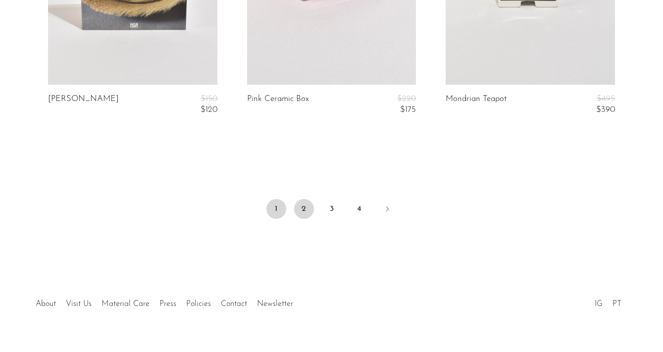
click at [301, 205] on link "2" at bounding box center [304, 209] width 20 height 20
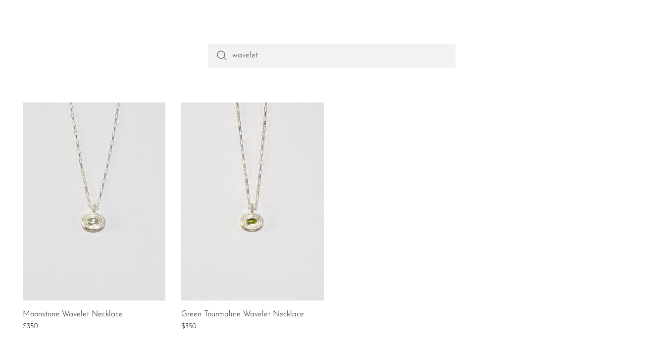
scroll to position [86, 0]
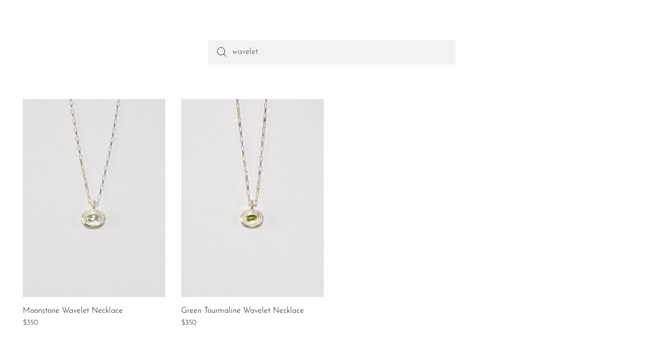
click at [255, 167] on link at bounding box center [252, 198] width 143 height 198
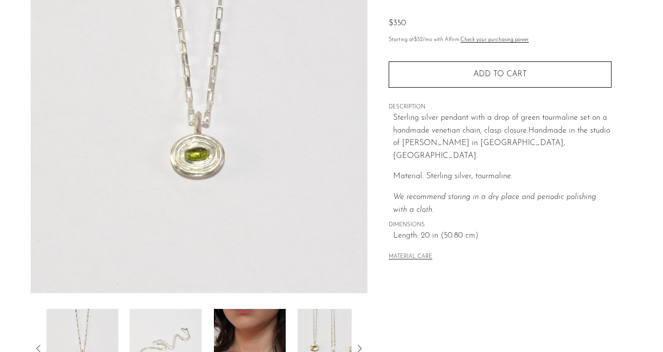
scroll to position [166, 0]
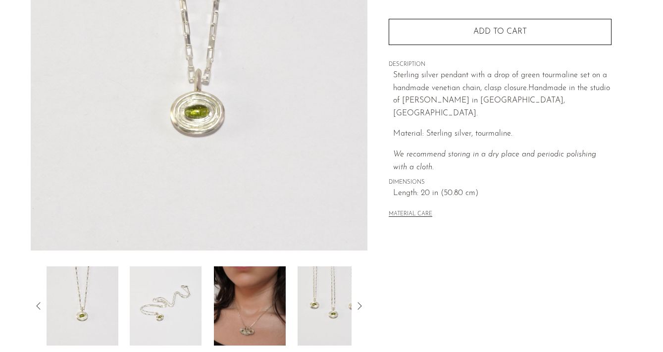
click at [231, 307] on img at bounding box center [250, 305] width 72 height 79
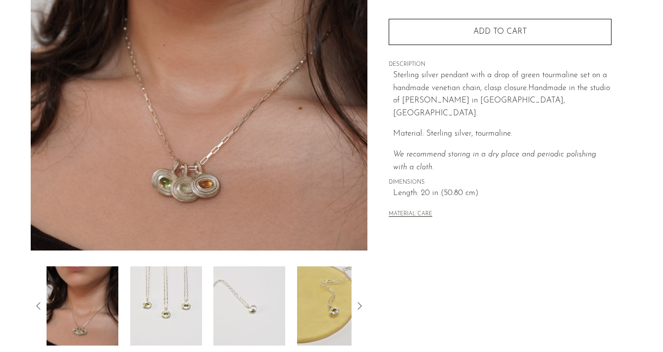
click at [231, 291] on img at bounding box center [249, 305] width 72 height 79
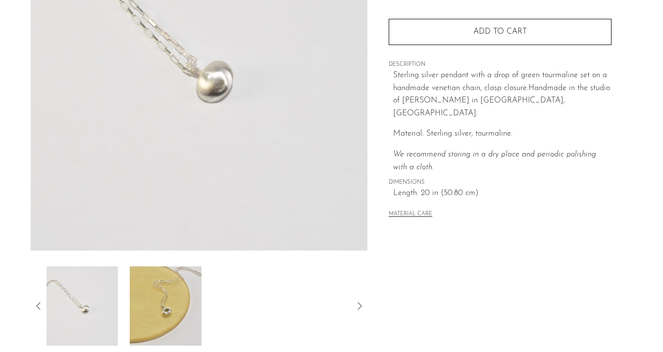
click at [65, 300] on img at bounding box center [82, 305] width 72 height 79
click at [37, 305] on icon at bounding box center [39, 306] width 12 height 12
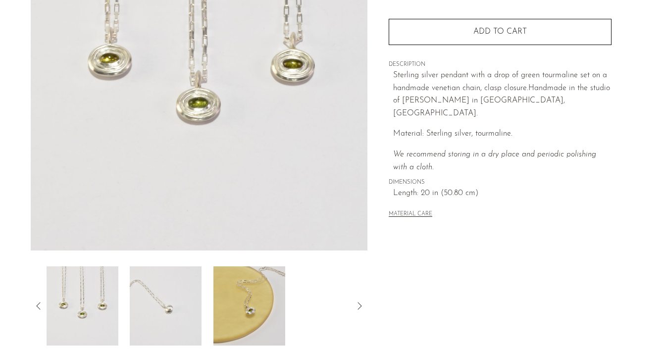
click at [37, 305] on icon at bounding box center [39, 306] width 12 height 12
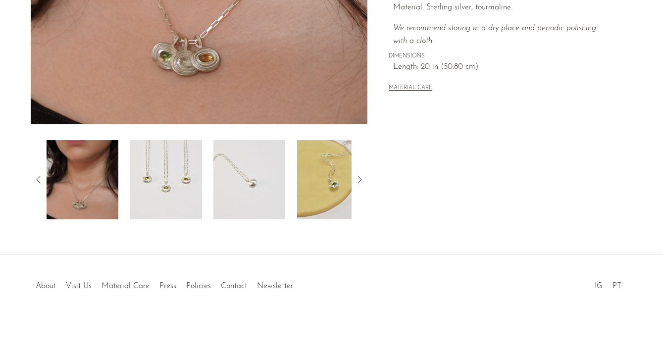
scroll to position [292, 0]
click at [270, 285] on div at bounding box center [331, 275] width 190 height 35
click at [273, 286] on div at bounding box center [331, 275] width 190 height 35
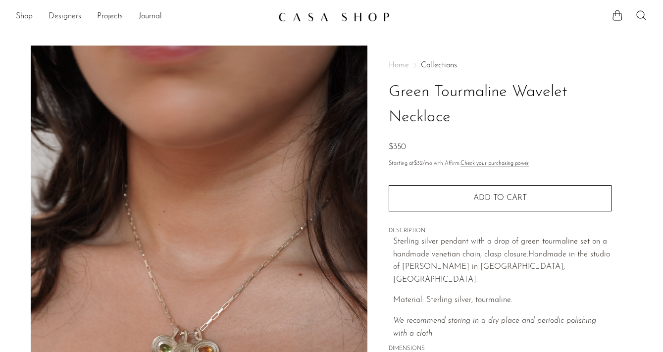
scroll to position [0, 0]
click at [320, 15] on img at bounding box center [333, 17] width 111 height 10
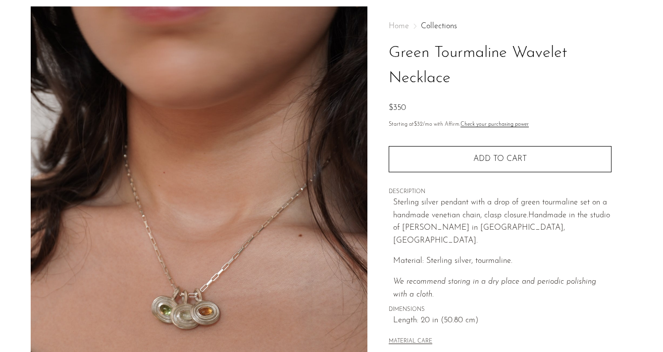
scroll to position [43, 0]
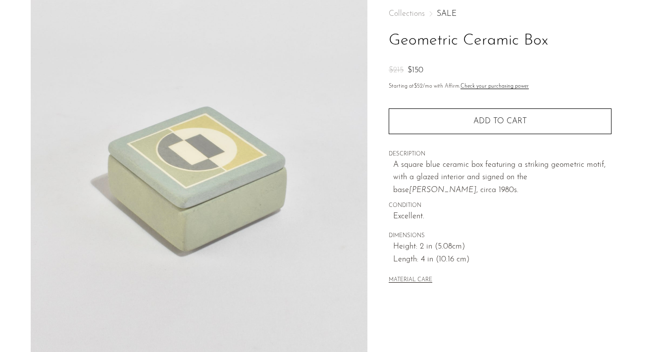
scroll to position [52, 0]
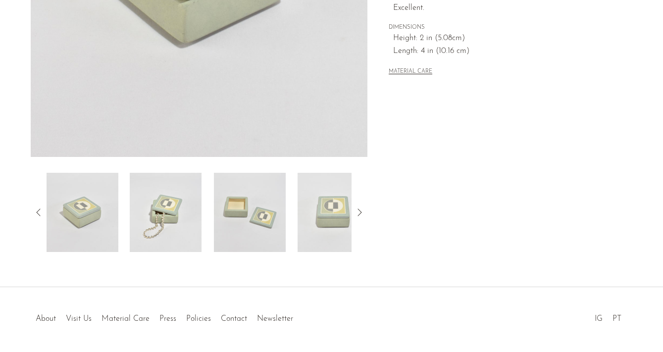
click at [162, 214] on img at bounding box center [166, 212] width 72 height 79
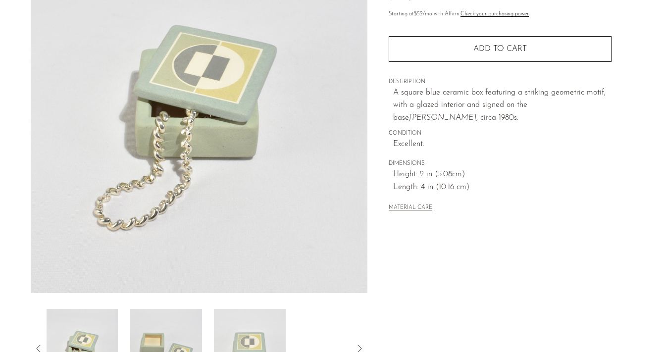
scroll to position [120, 0]
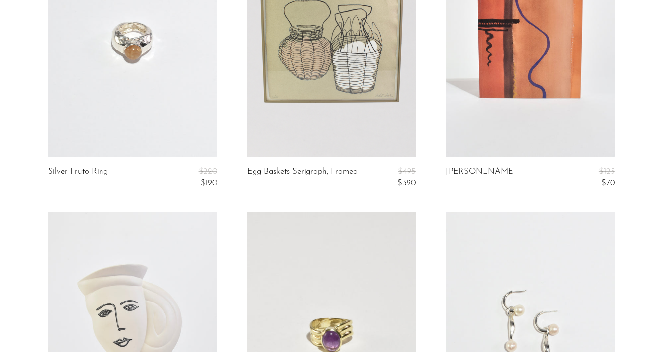
scroll to position [1586, 0]
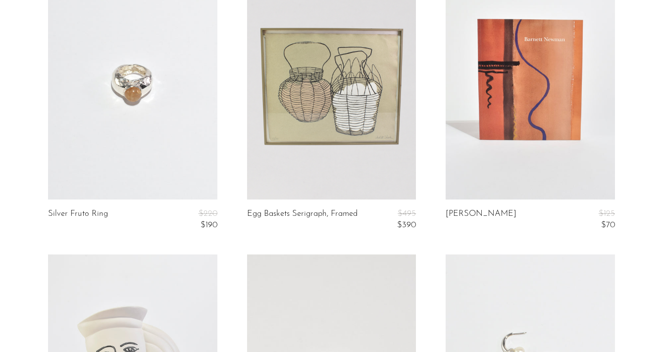
click at [551, 127] on link at bounding box center [529, 81] width 169 height 237
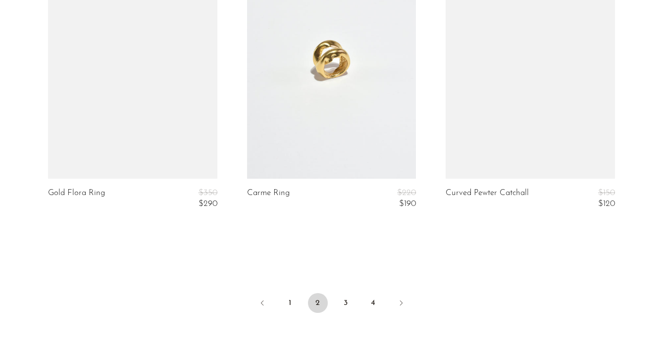
scroll to position [3357, 0]
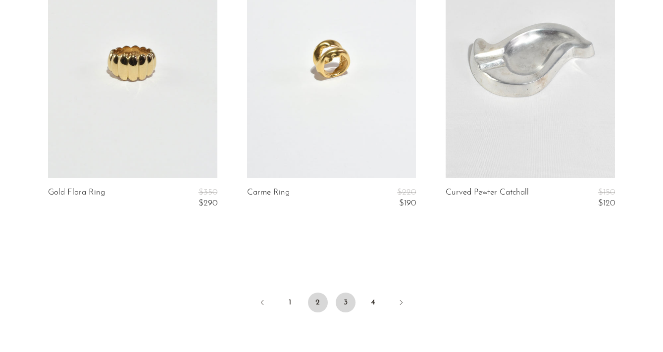
click at [346, 294] on link "3" at bounding box center [346, 302] width 20 height 20
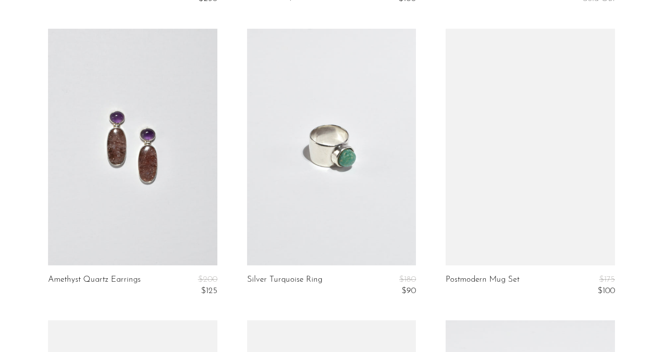
scroll to position [1229, 0]
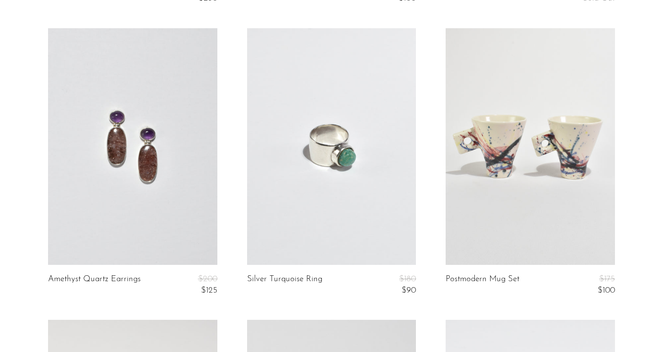
click at [171, 175] on link at bounding box center [132, 146] width 169 height 237
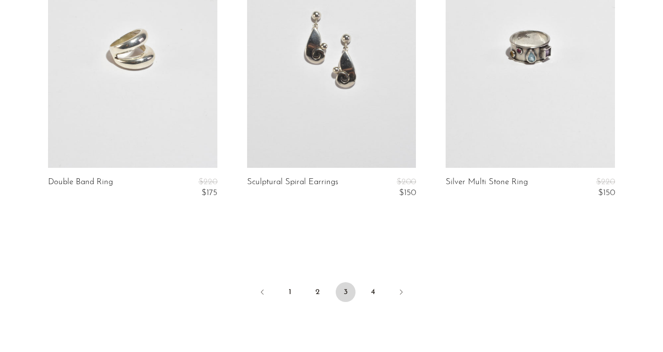
scroll to position [3378, 0]
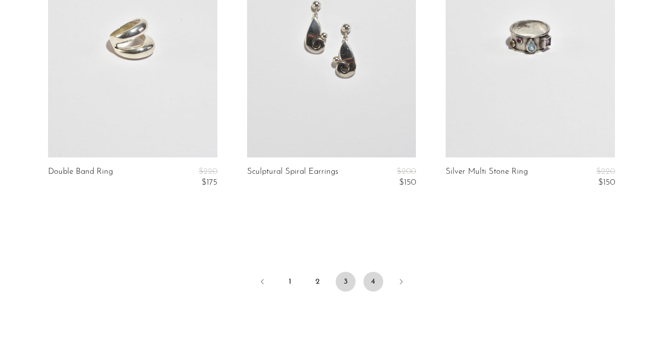
click at [371, 278] on link "4" at bounding box center [373, 282] width 20 height 20
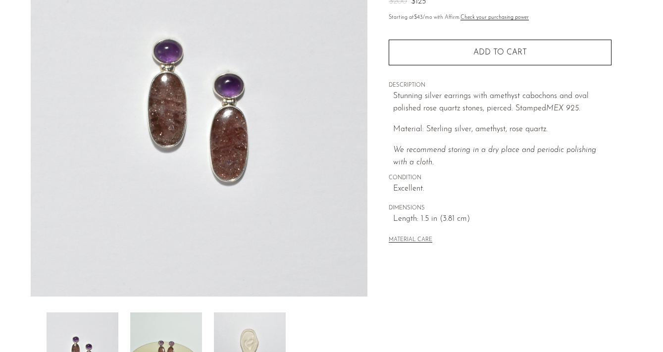
scroll to position [83, 0]
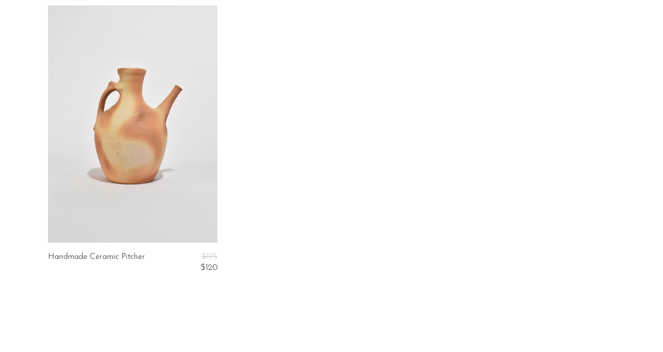
scroll to position [686, 0]
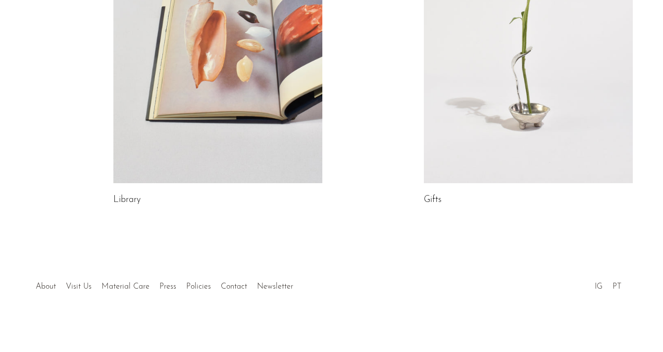
scroll to position [609, 0]
click at [269, 284] on div at bounding box center [331, 276] width 190 height 35
click at [266, 284] on div at bounding box center [331, 276] width 190 height 35
click at [275, 287] on div at bounding box center [331, 276] width 190 height 35
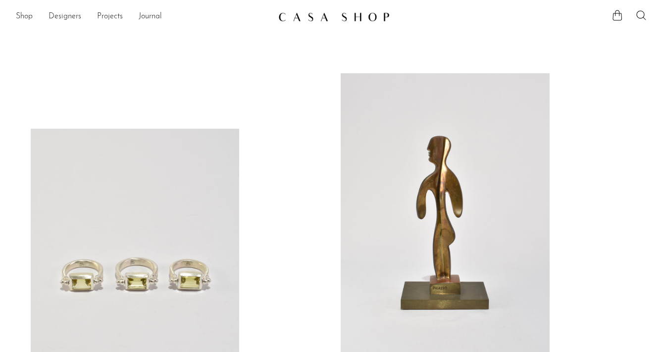
scroll to position [0, 0]
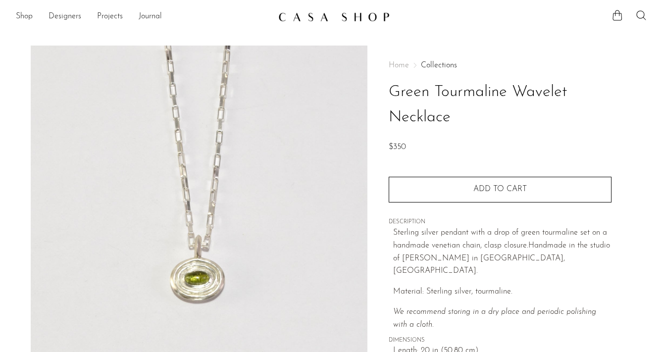
scroll to position [43, 0]
